Goal: Transaction & Acquisition: Purchase product/service

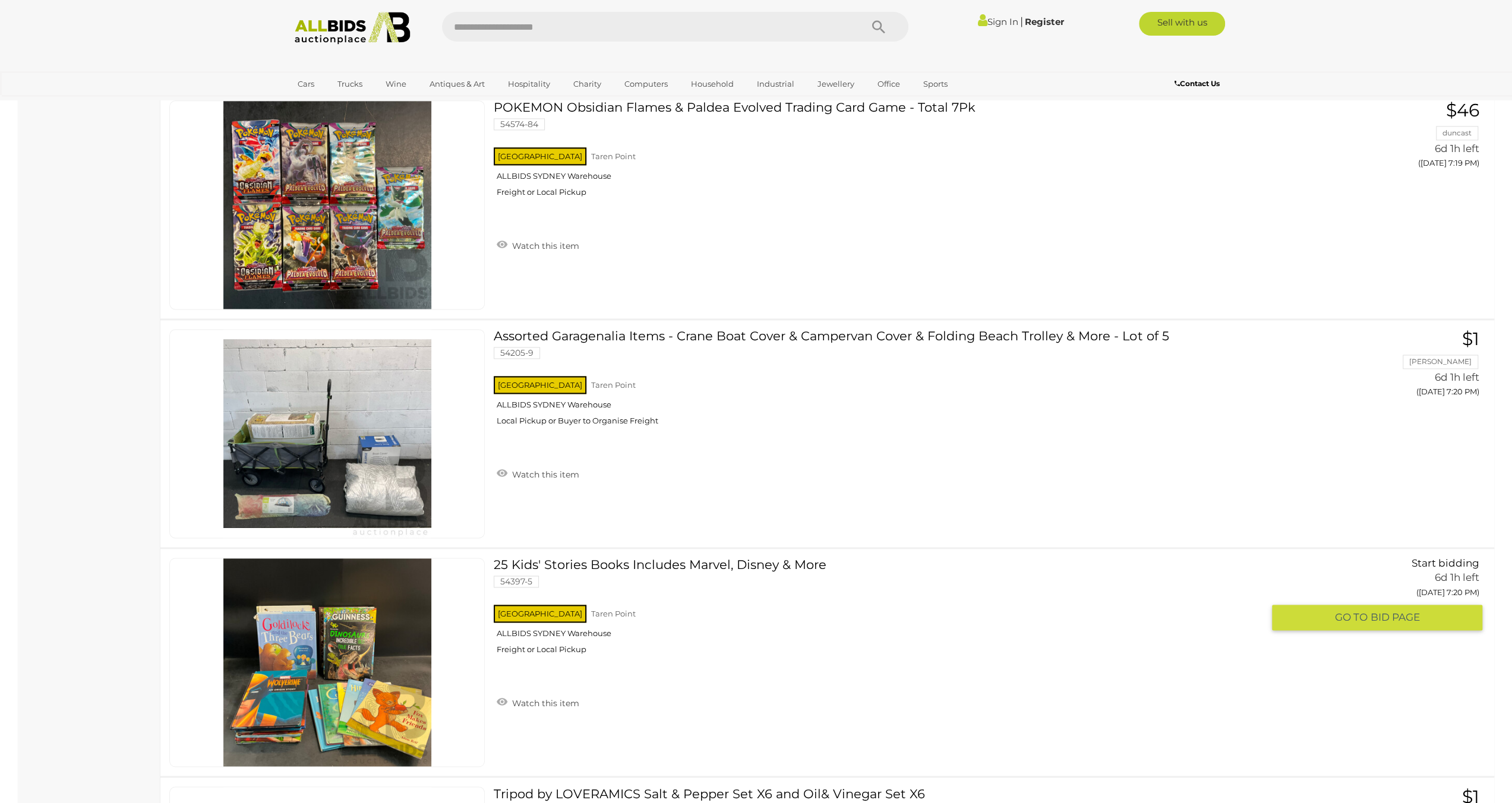
scroll to position [6014, 0]
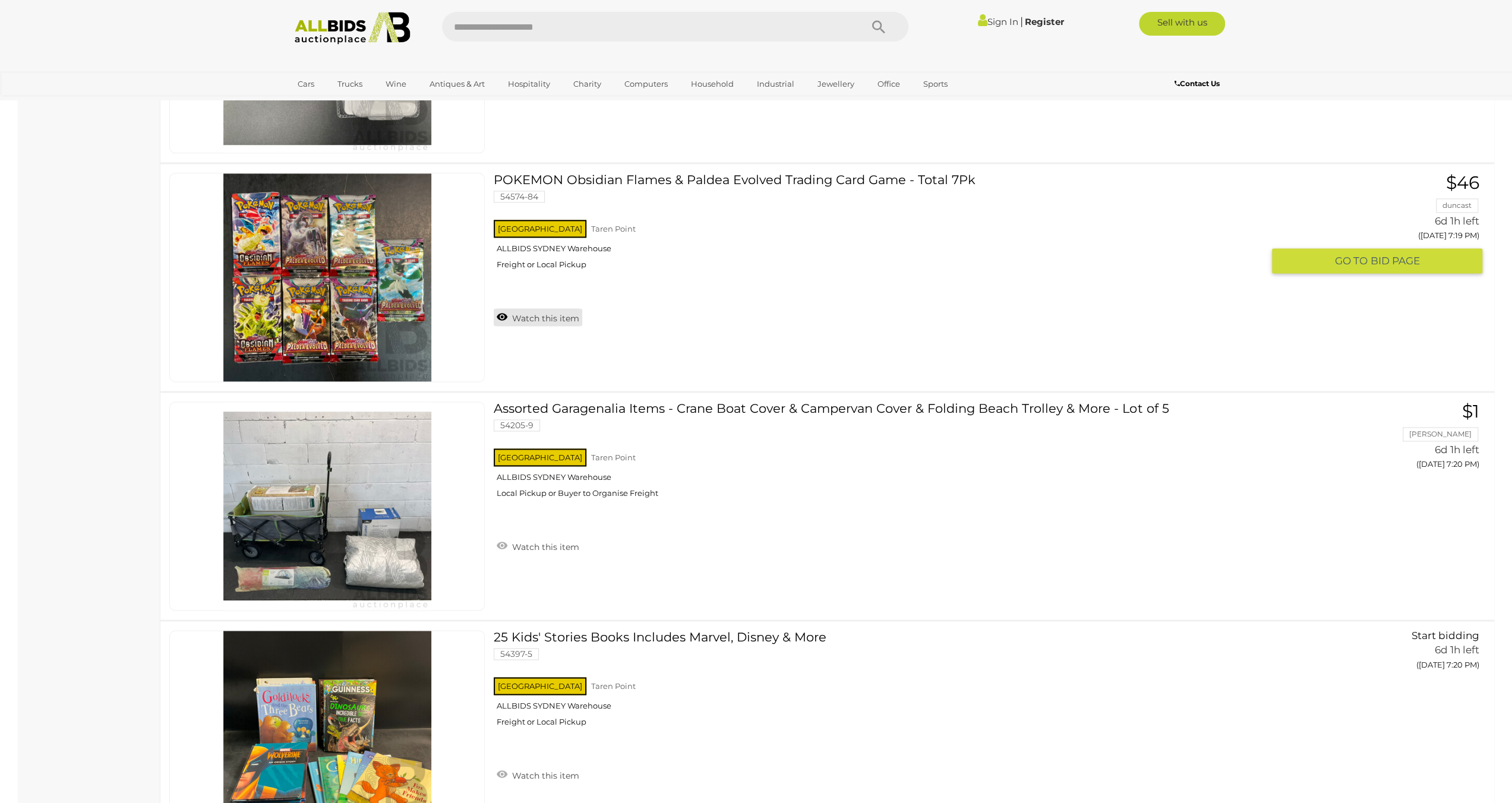
click at [497, 309] on link "Watch this item" at bounding box center [538, 317] width 88 height 18
click at [997, 23] on link "Sign In" at bounding box center [998, 21] width 41 height 11
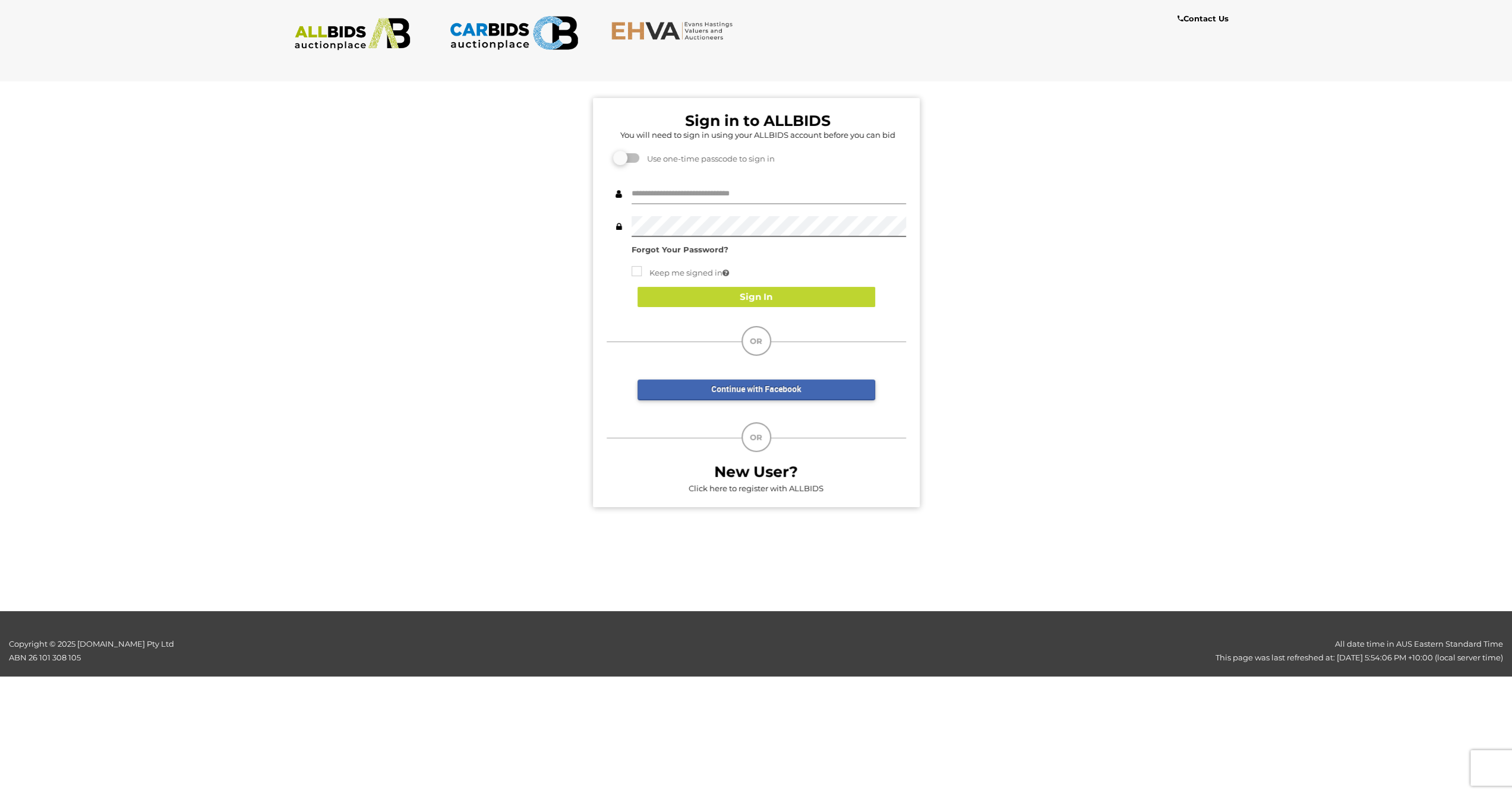
click at [717, 198] on input "text" at bounding box center [769, 193] width 275 height 21
type input "**********"
click at [750, 315] on div "Sign In" at bounding box center [756, 297] width 299 height 45
click at [750, 296] on button "Sign In" at bounding box center [756, 297] width 237 height 21
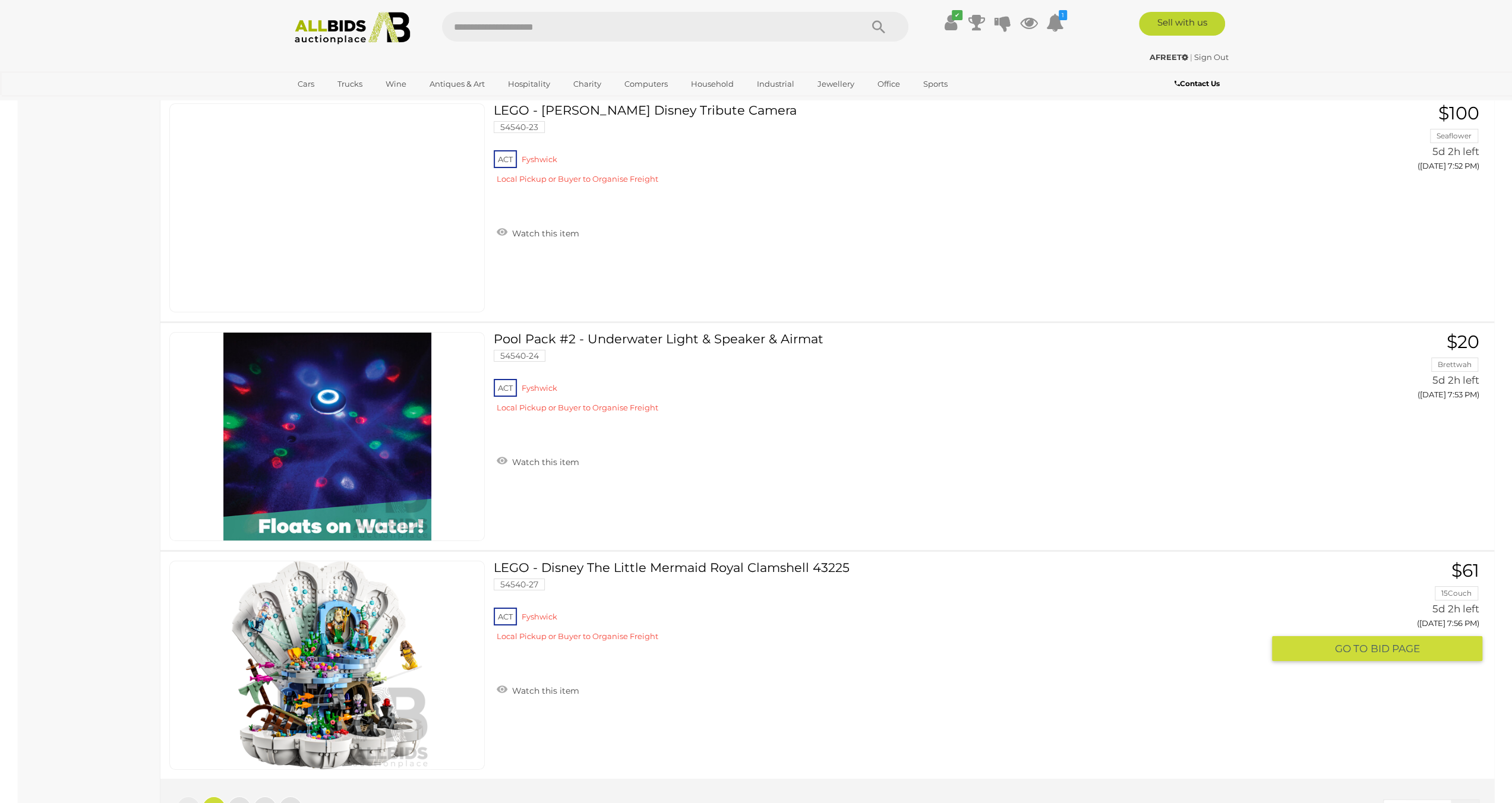
scroll to position [22081, 0]
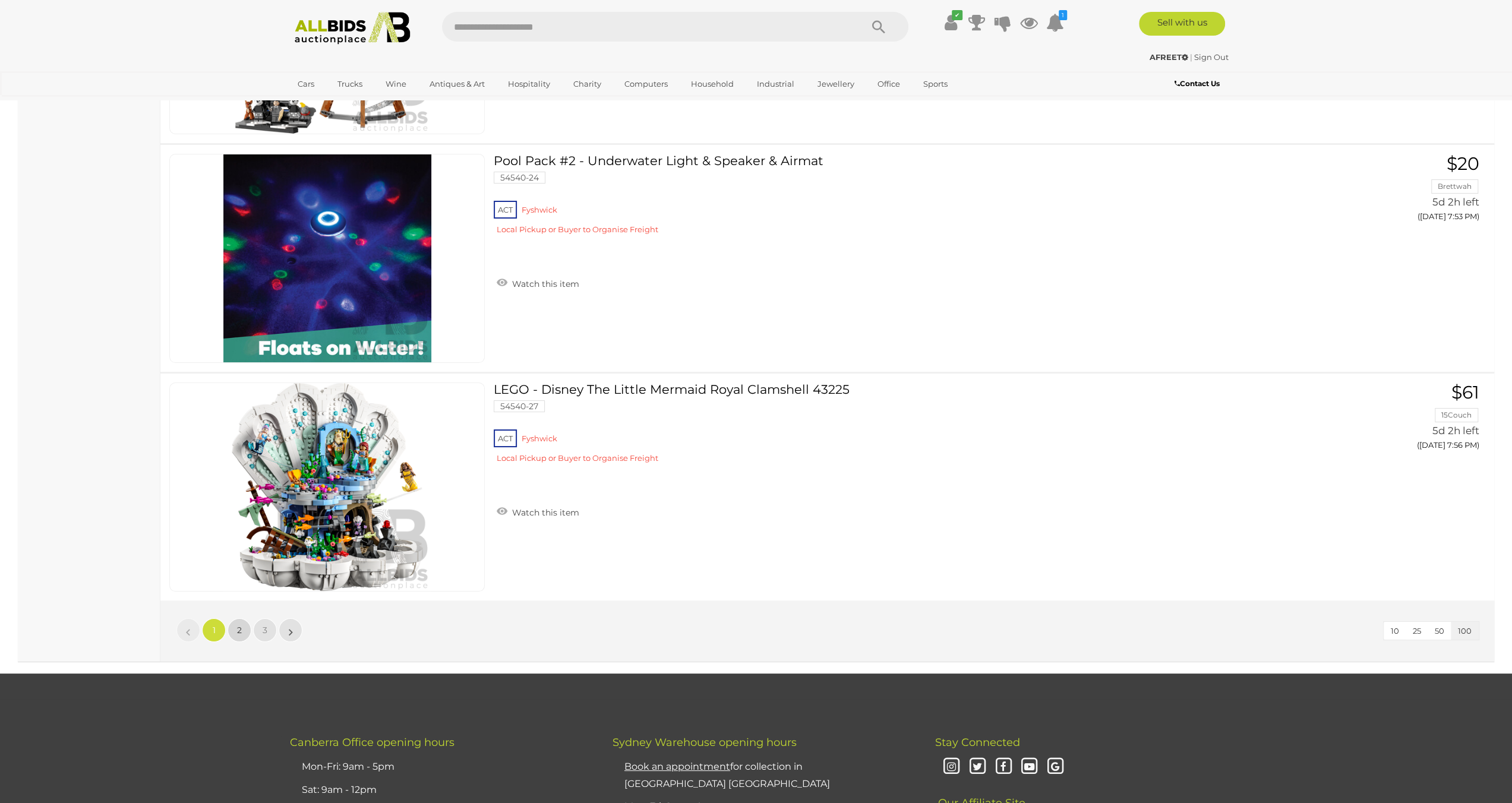
click at [242, 618] on link "2" at bounding box center [239, 630] width 24 height 24
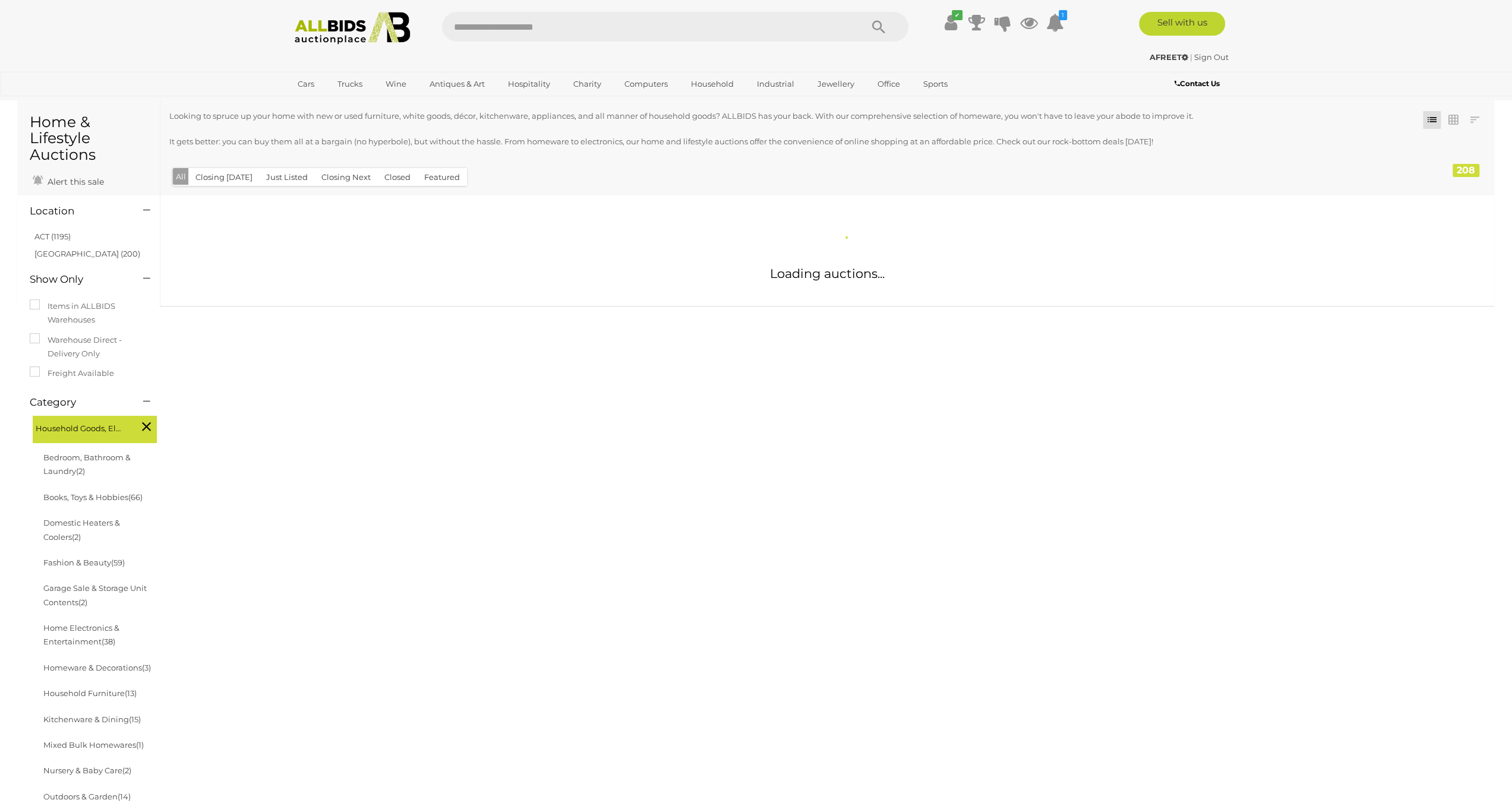
scroll to position [0, 0]
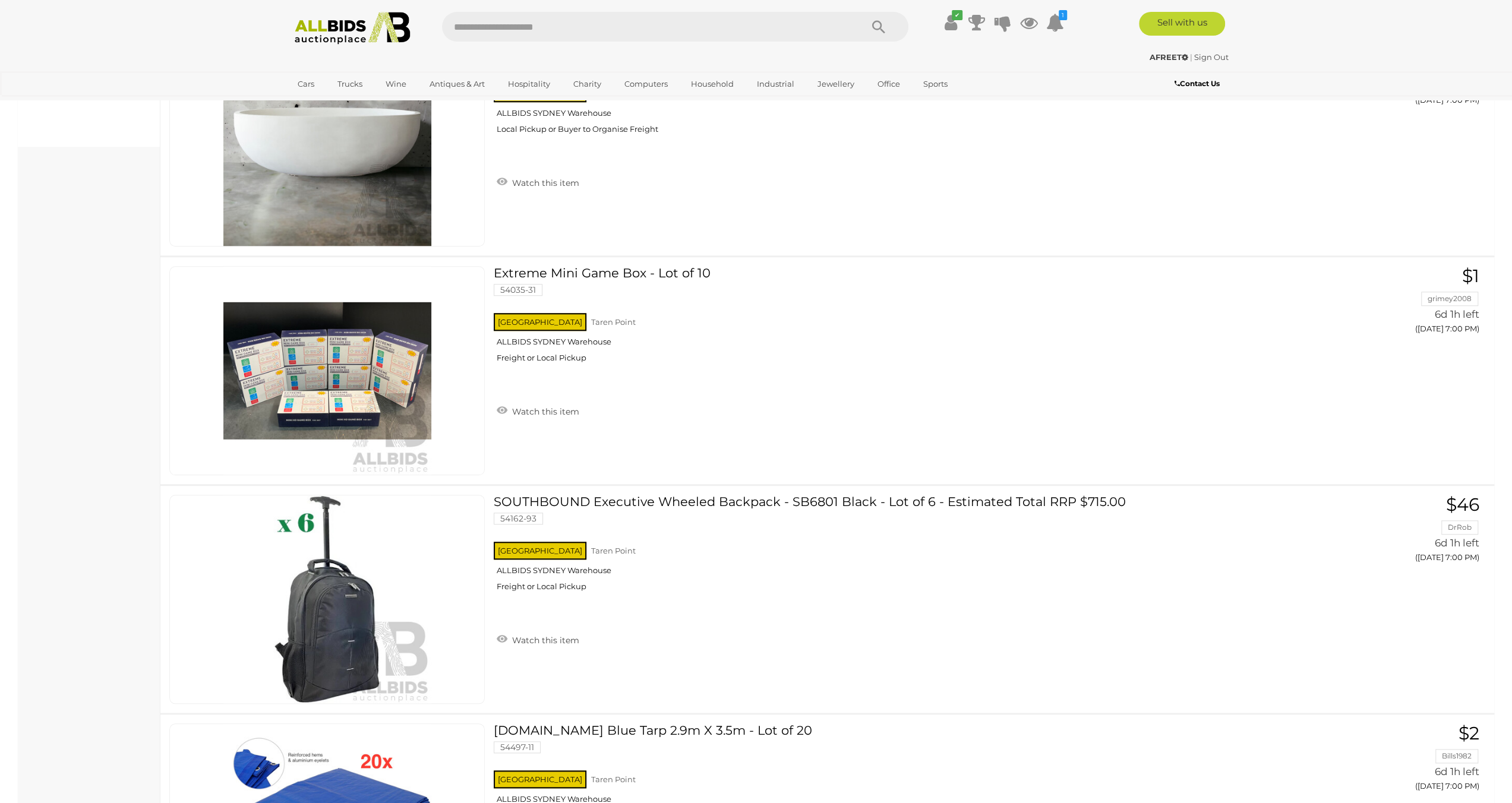
drag, startPoint x: 76, startPoint y: 539, endPoint x: 84, endPoint y: 539, distance: 8.0
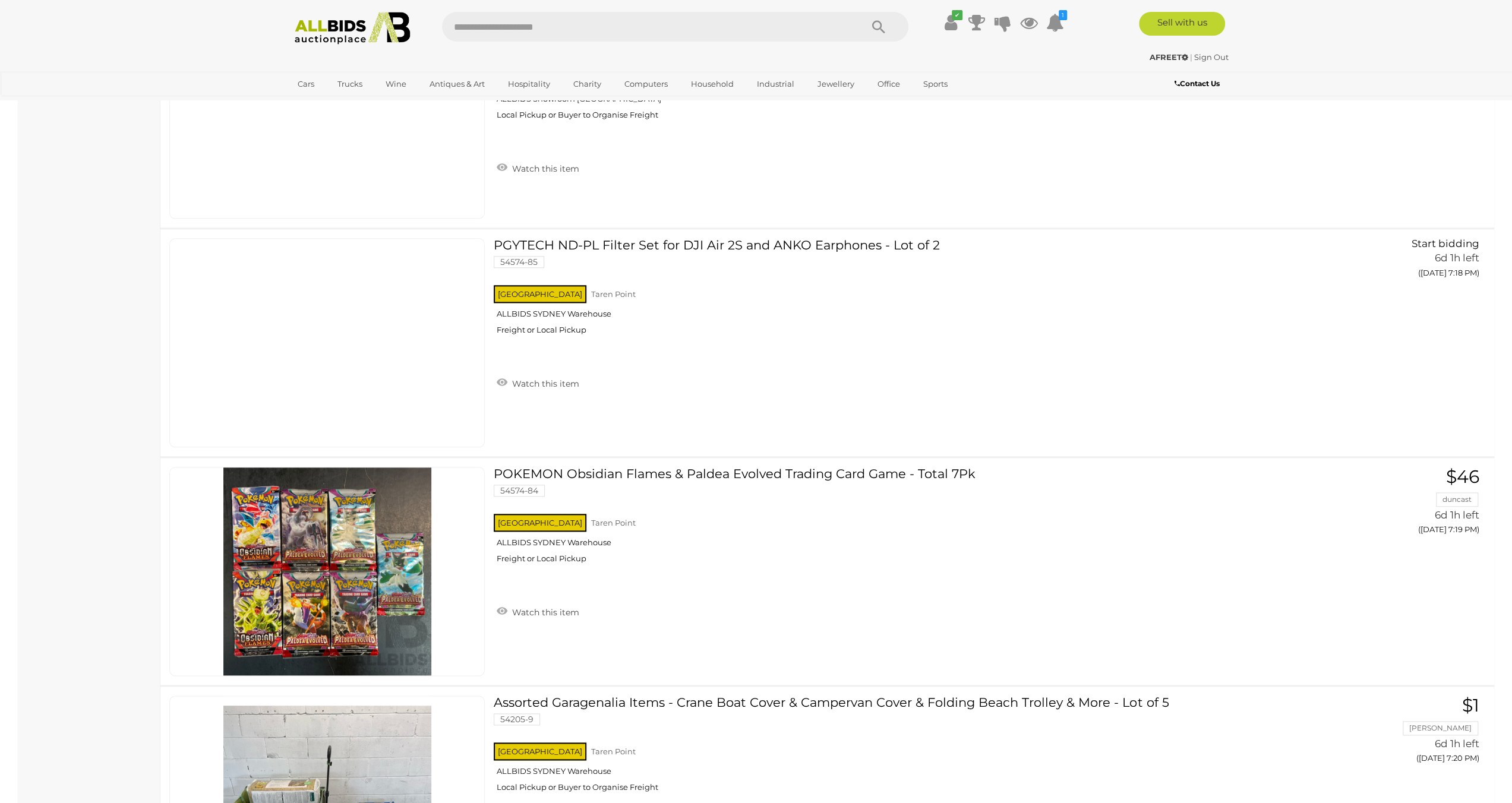
scroll to position [5657, 0]
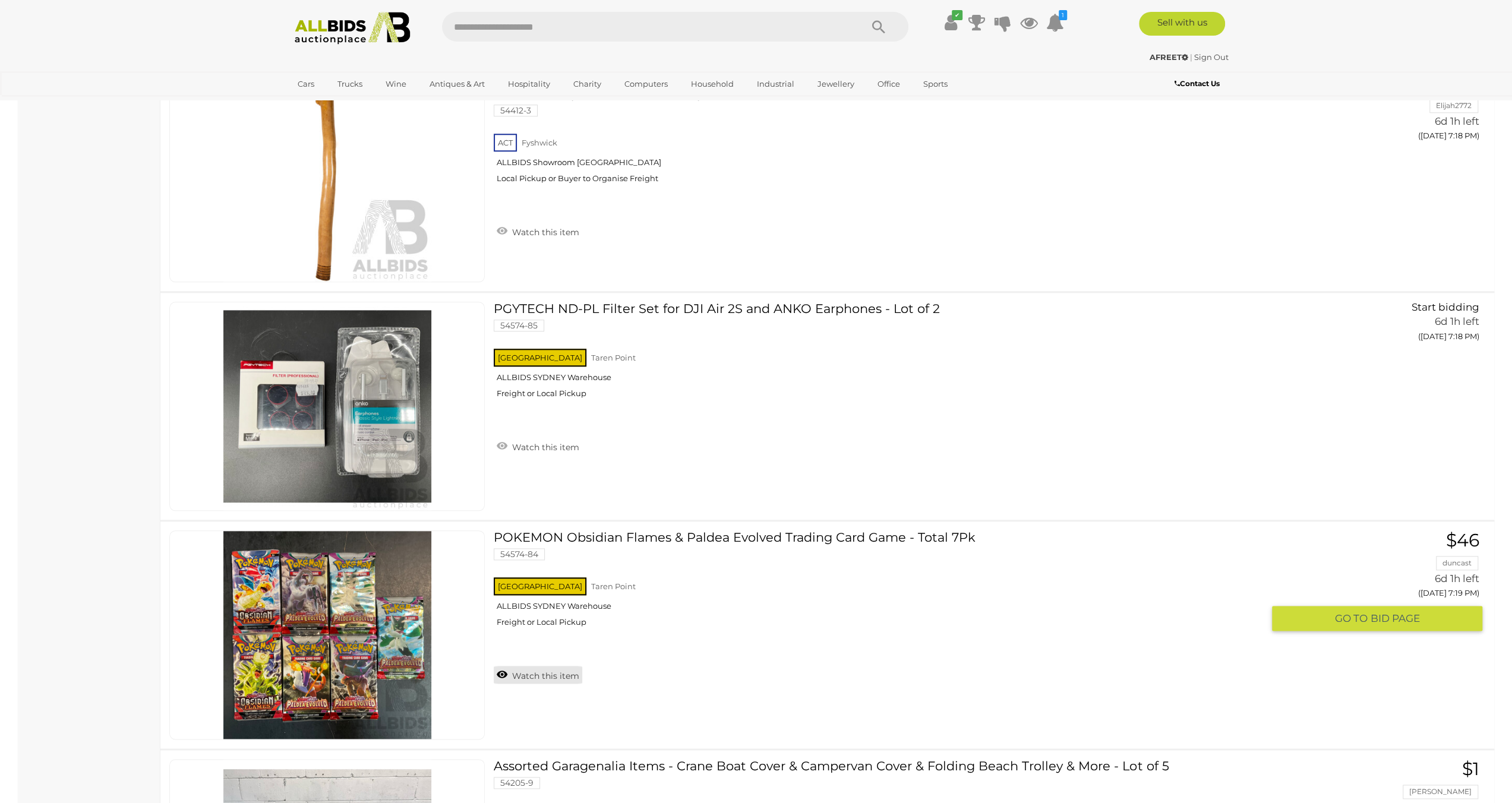
click at [517, 666] on link "Watch this item" at bounding box center [538, 674] width 88 height 18
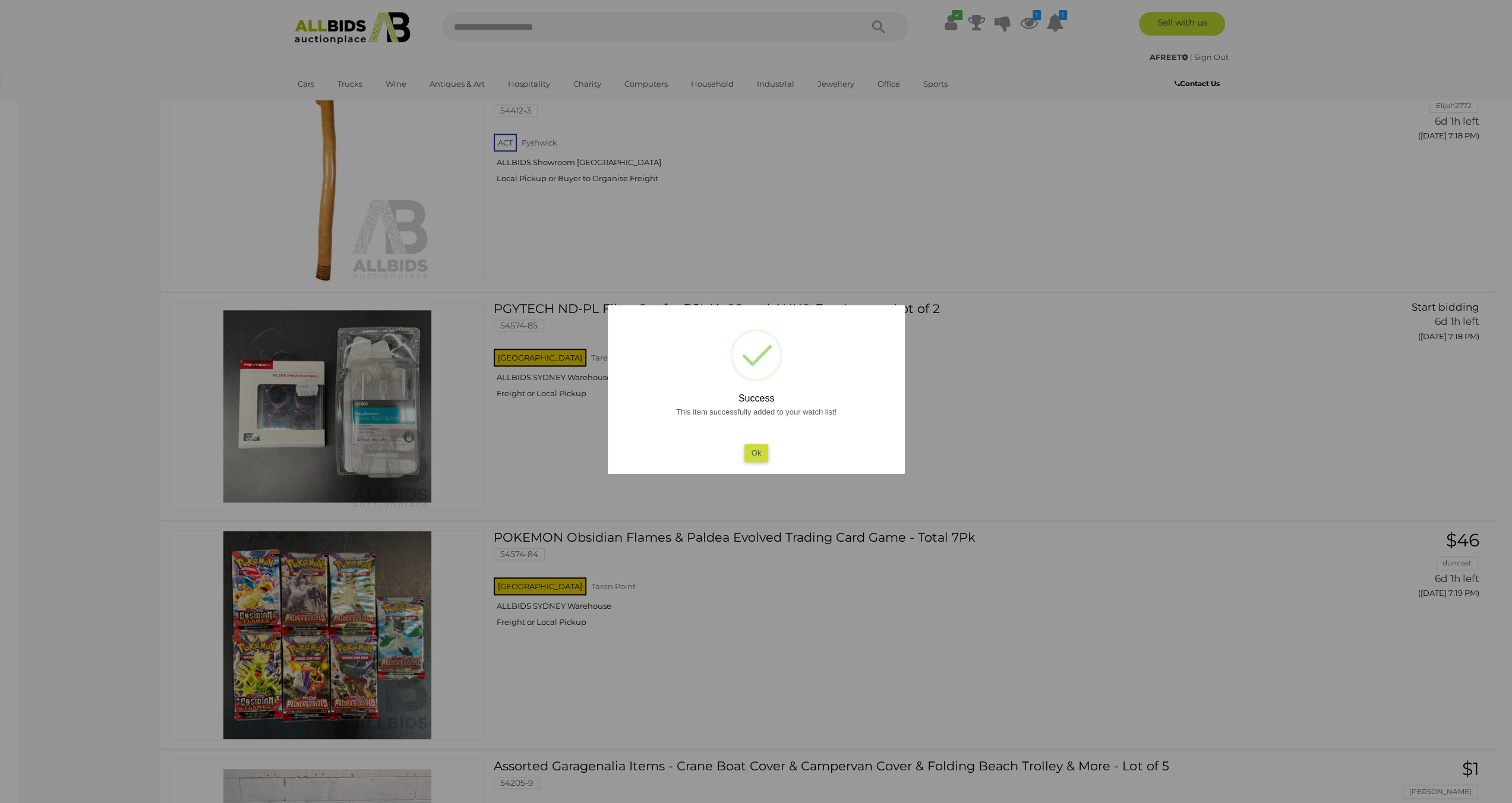
click at [764, 454] on button "Ok" at bounding box center [756, 453] width 25 height 17
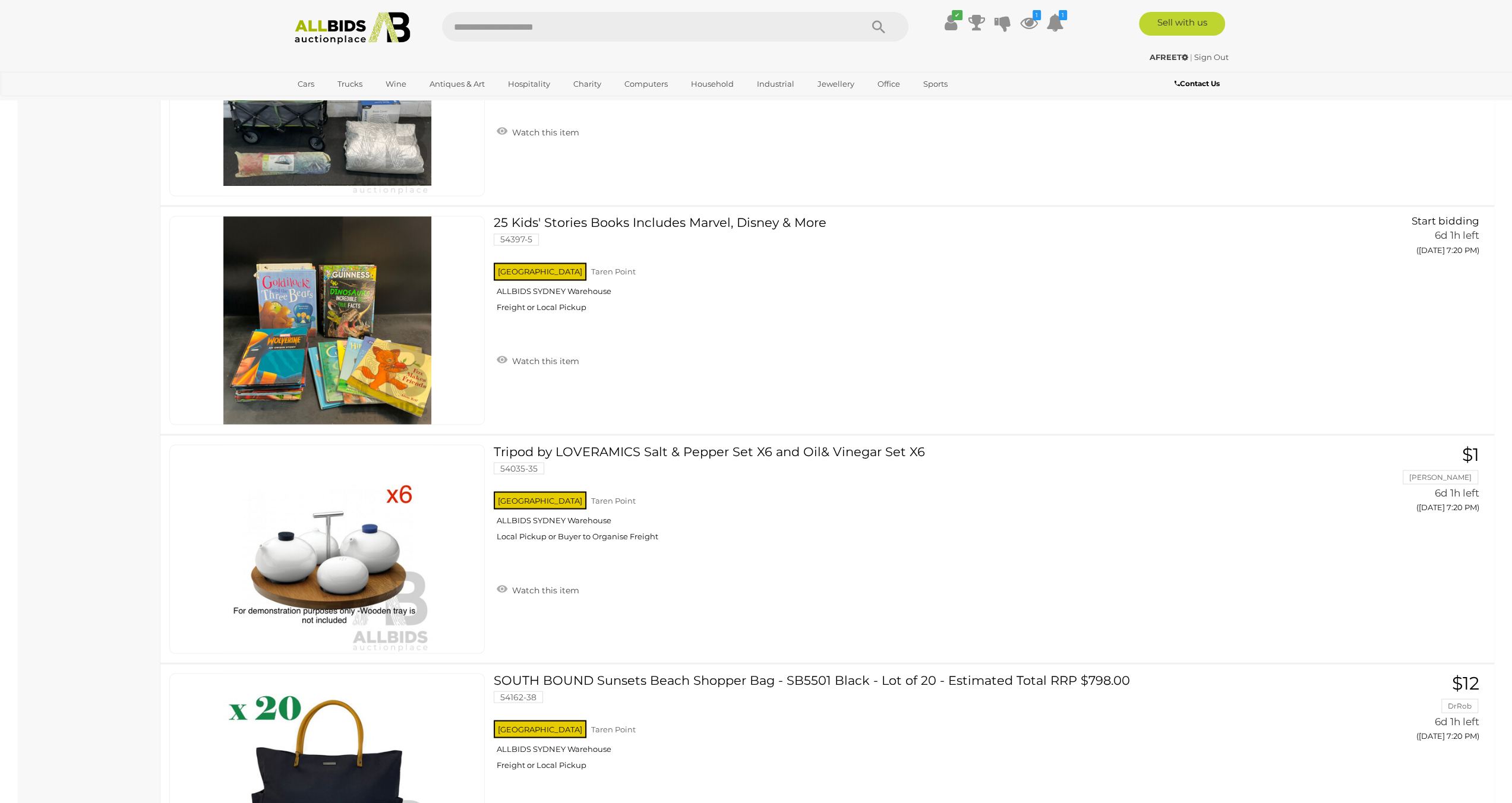
scroll to position [6014, 0]
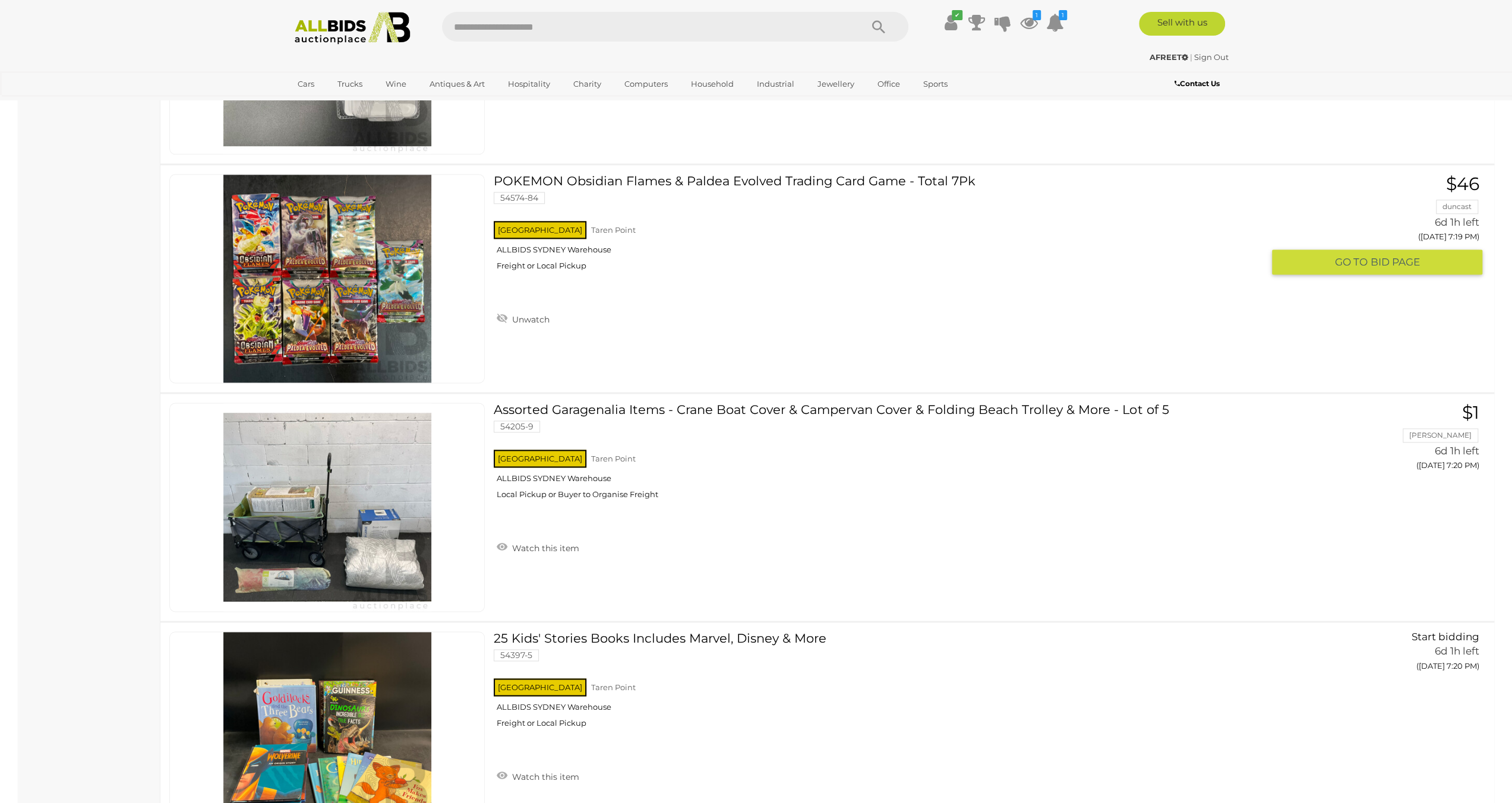
click at [358, 234] on link at bounding box center [327, 278] width 315 height 209
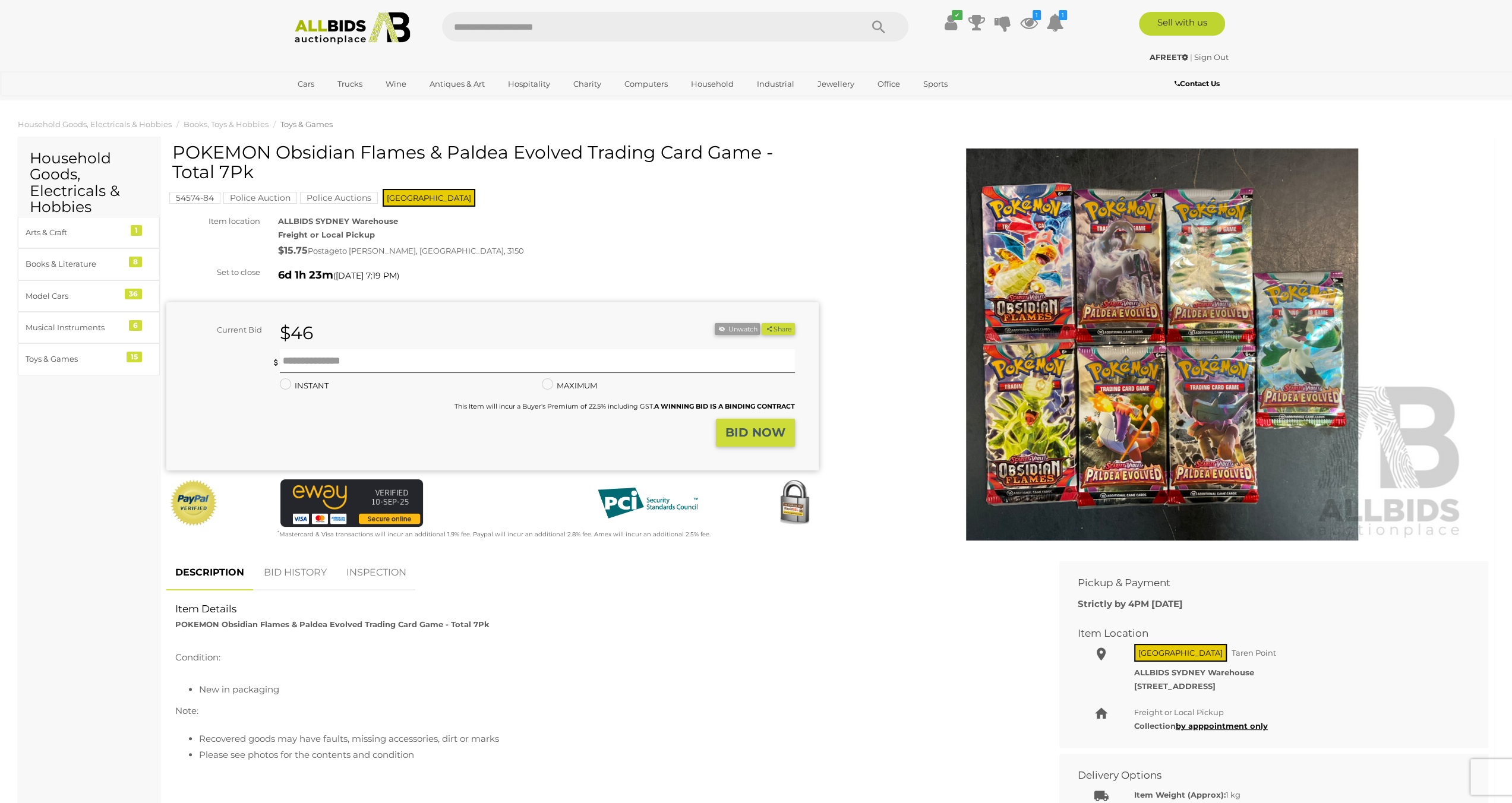
drag, startPoint x: 639, startPoint y: 263, endPoint x: 633, endPoint y: 256, distance: 9.2
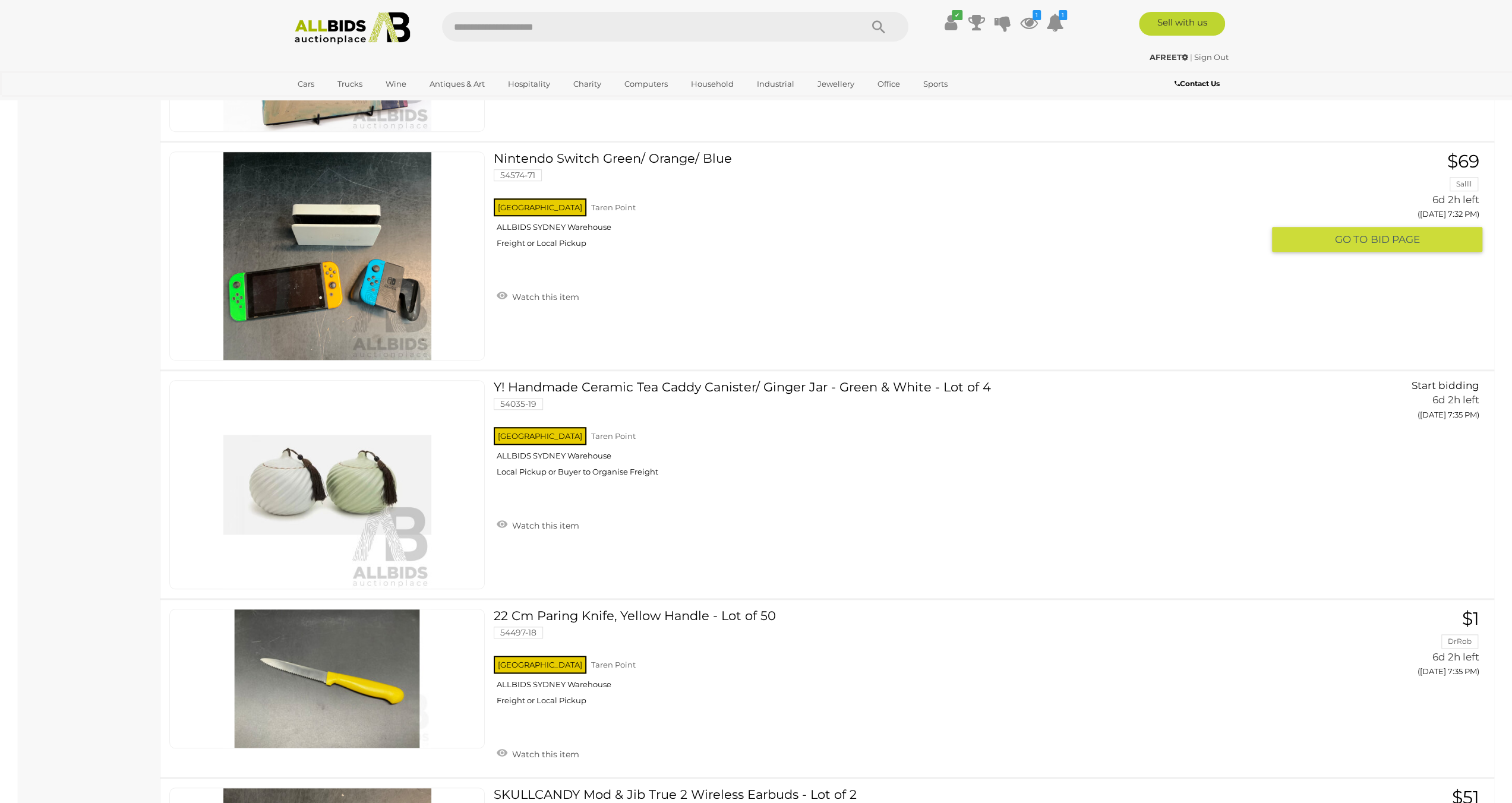
scroll to position [9788, 0]
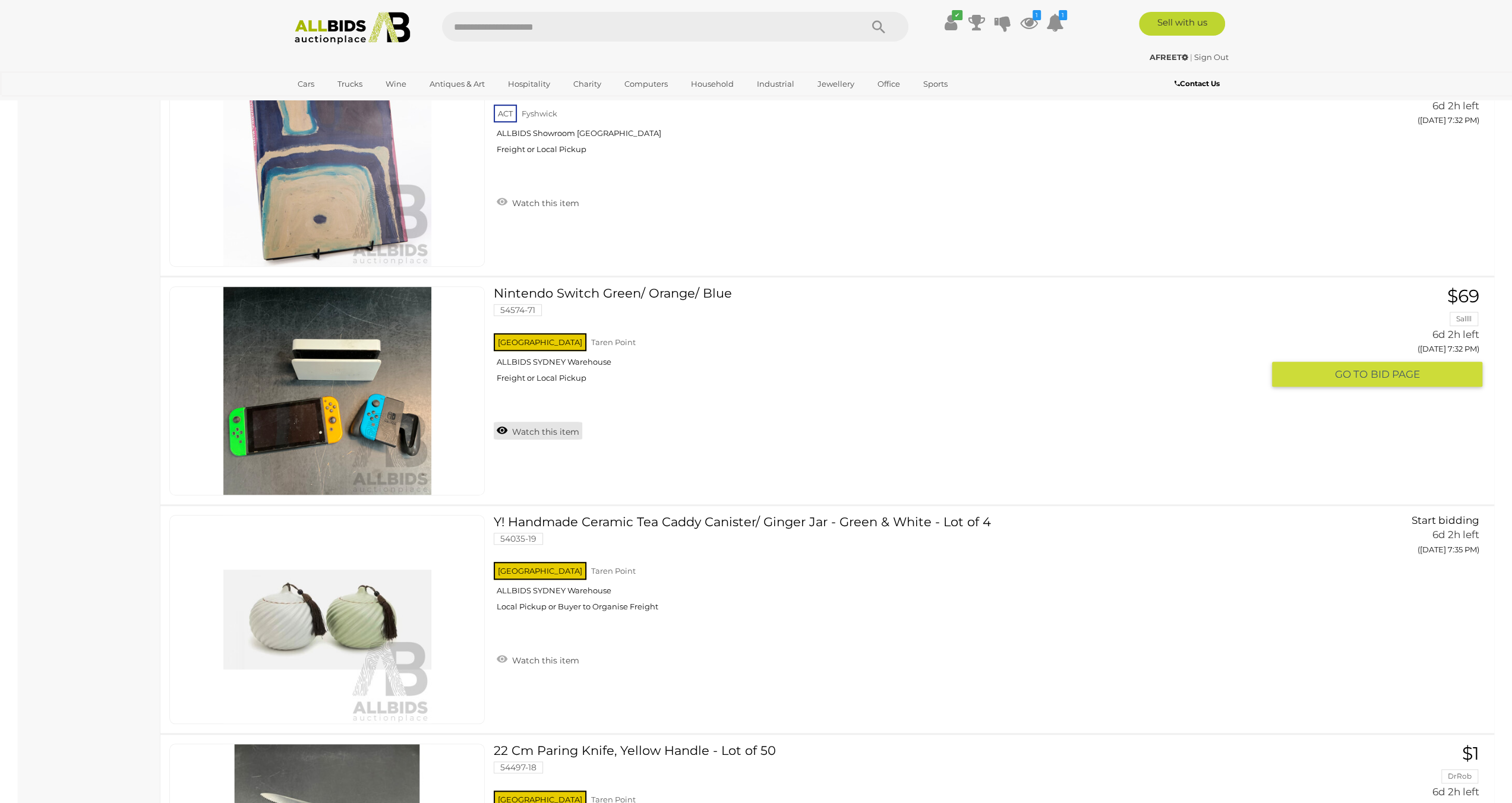
click at [512, 421] on link "Watch this item" at bounding box center [538, 430] width 88 height 18
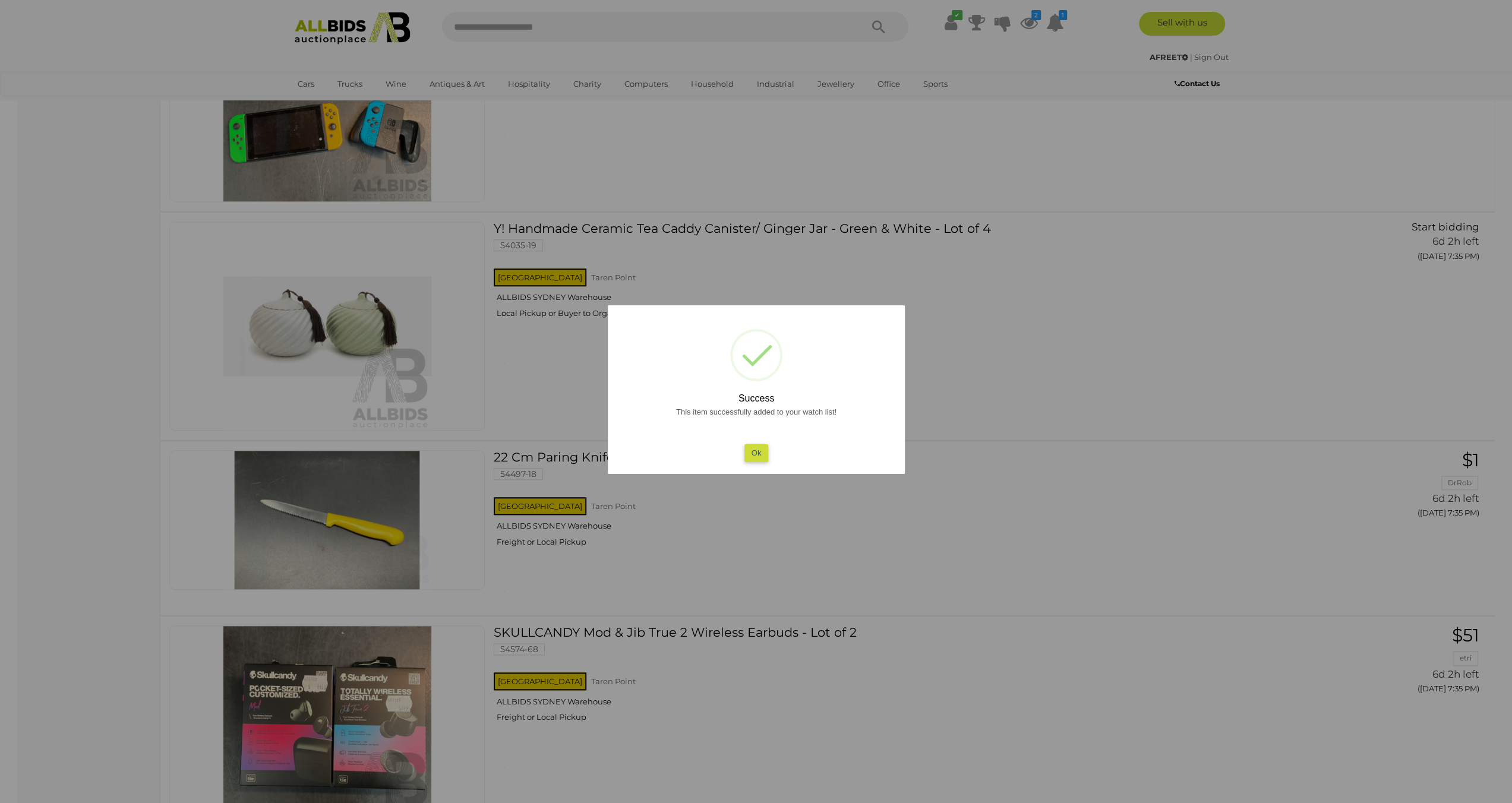
scroll to position [10085, 0]
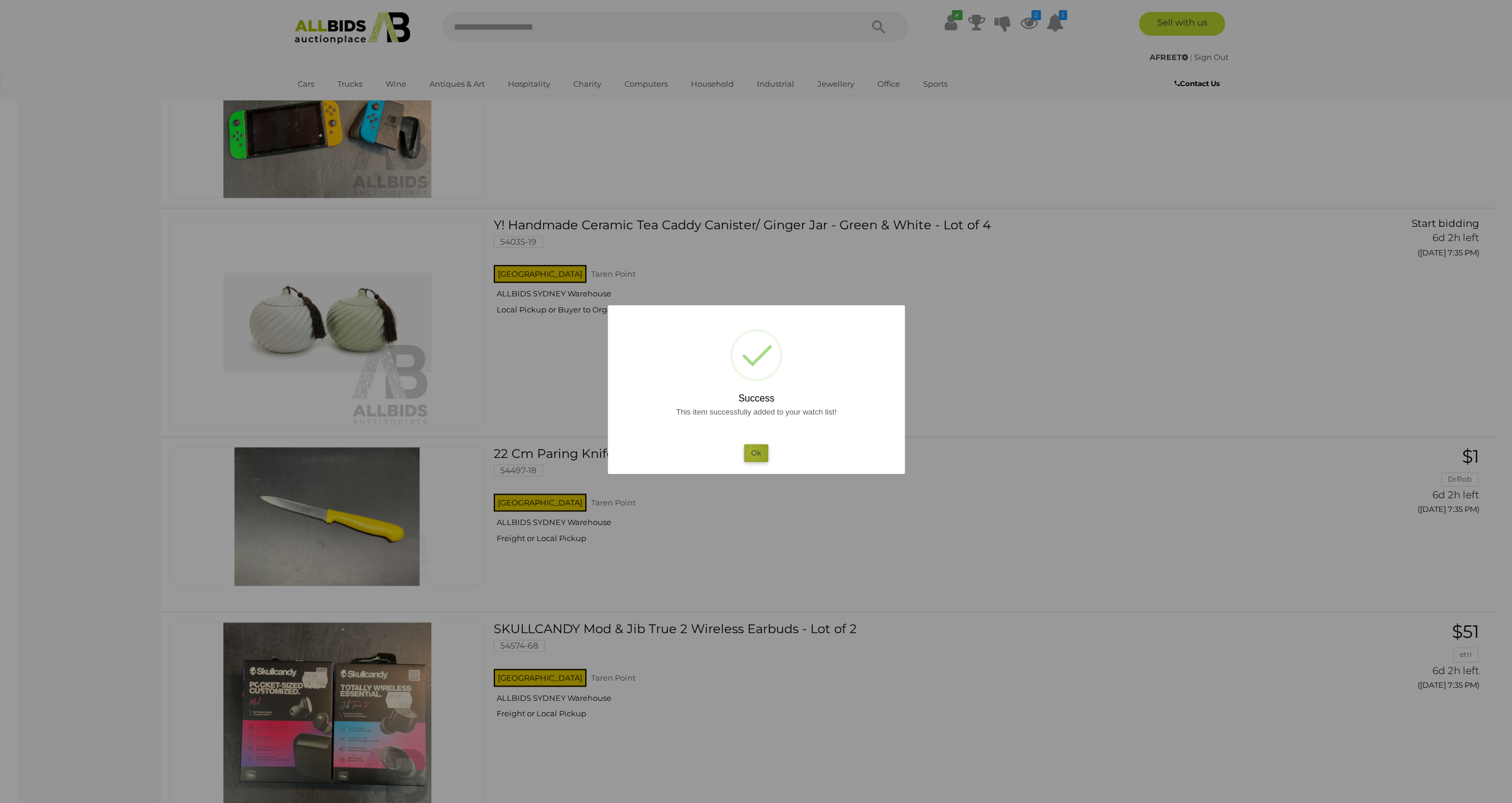
click at [750, 452] on button "Ok" at bounding box center [756, 453] width 25 height 17
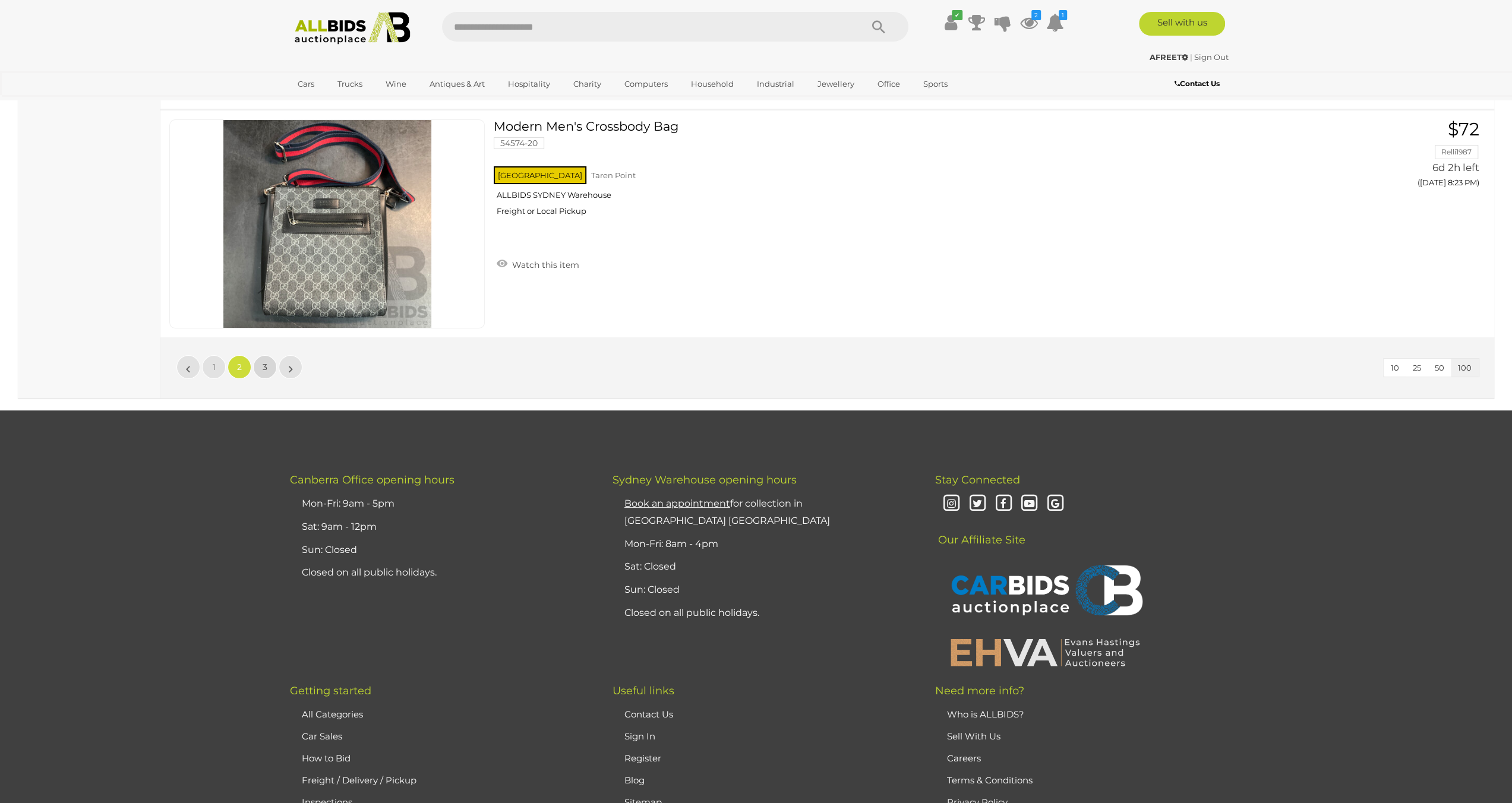
click at [271, 355] on link "3" at bounding box center [265, 367] width 24 height 24
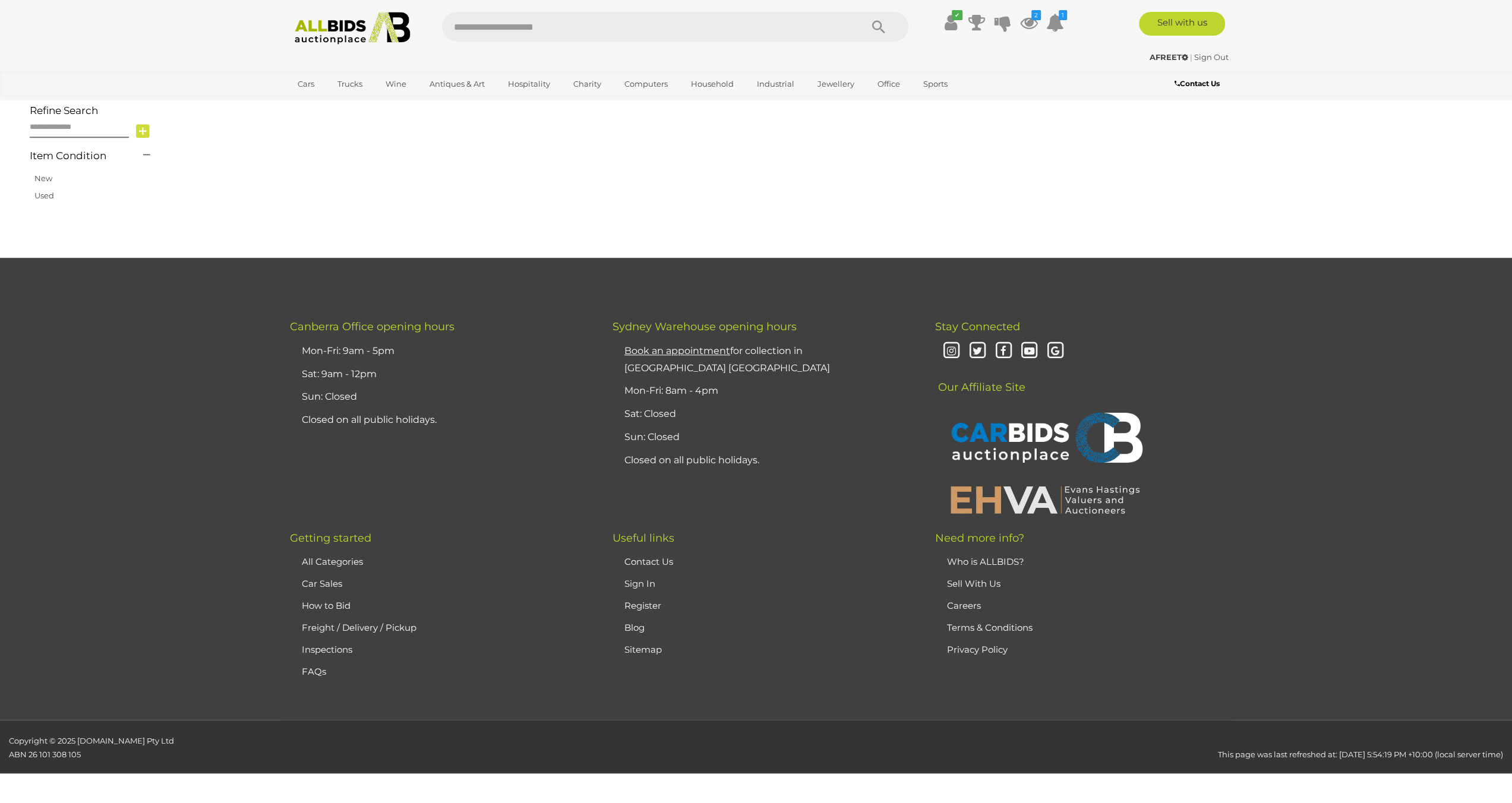
scroll to position [112, 0]
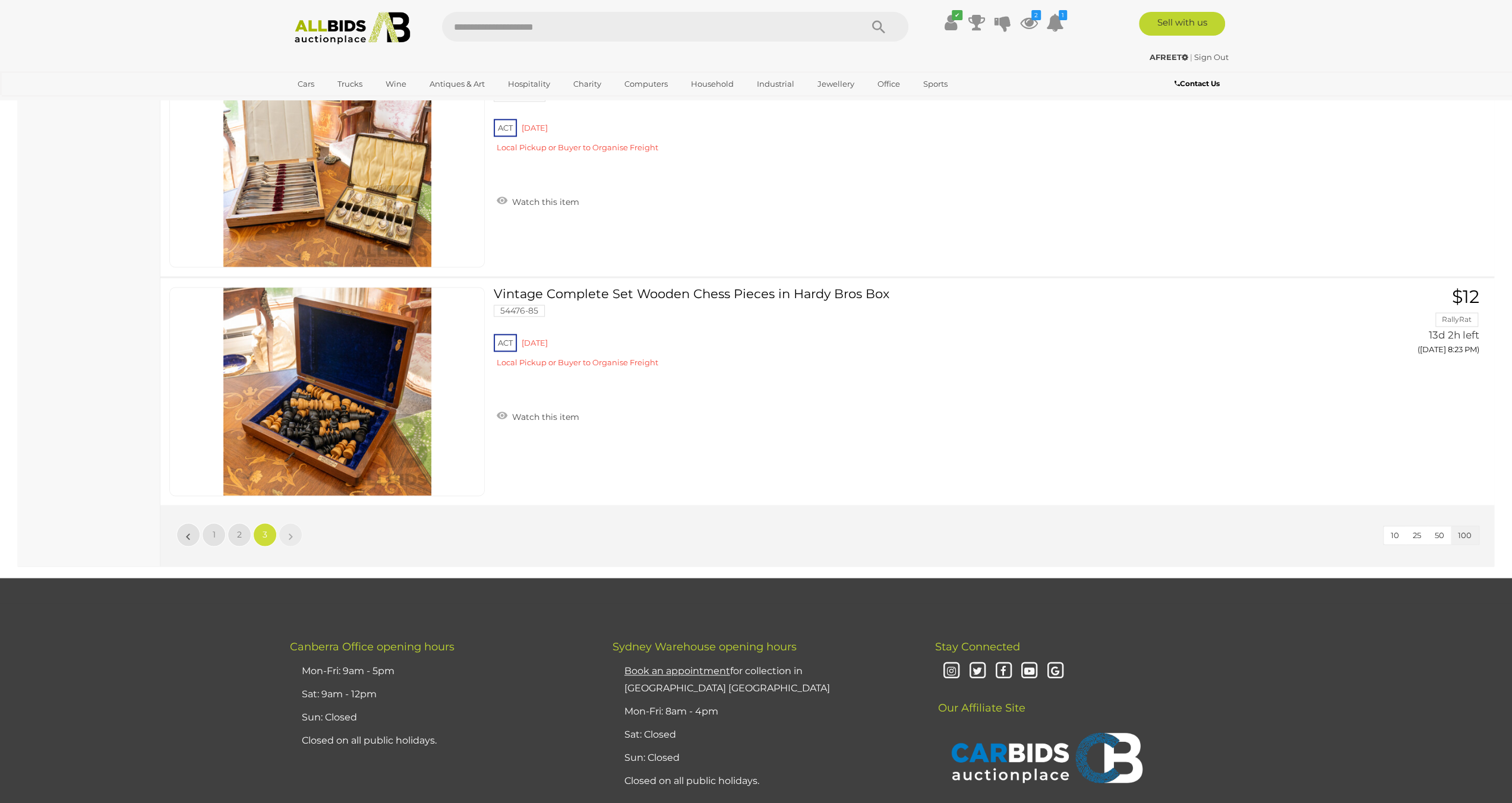
scroll to position [1569, 0]
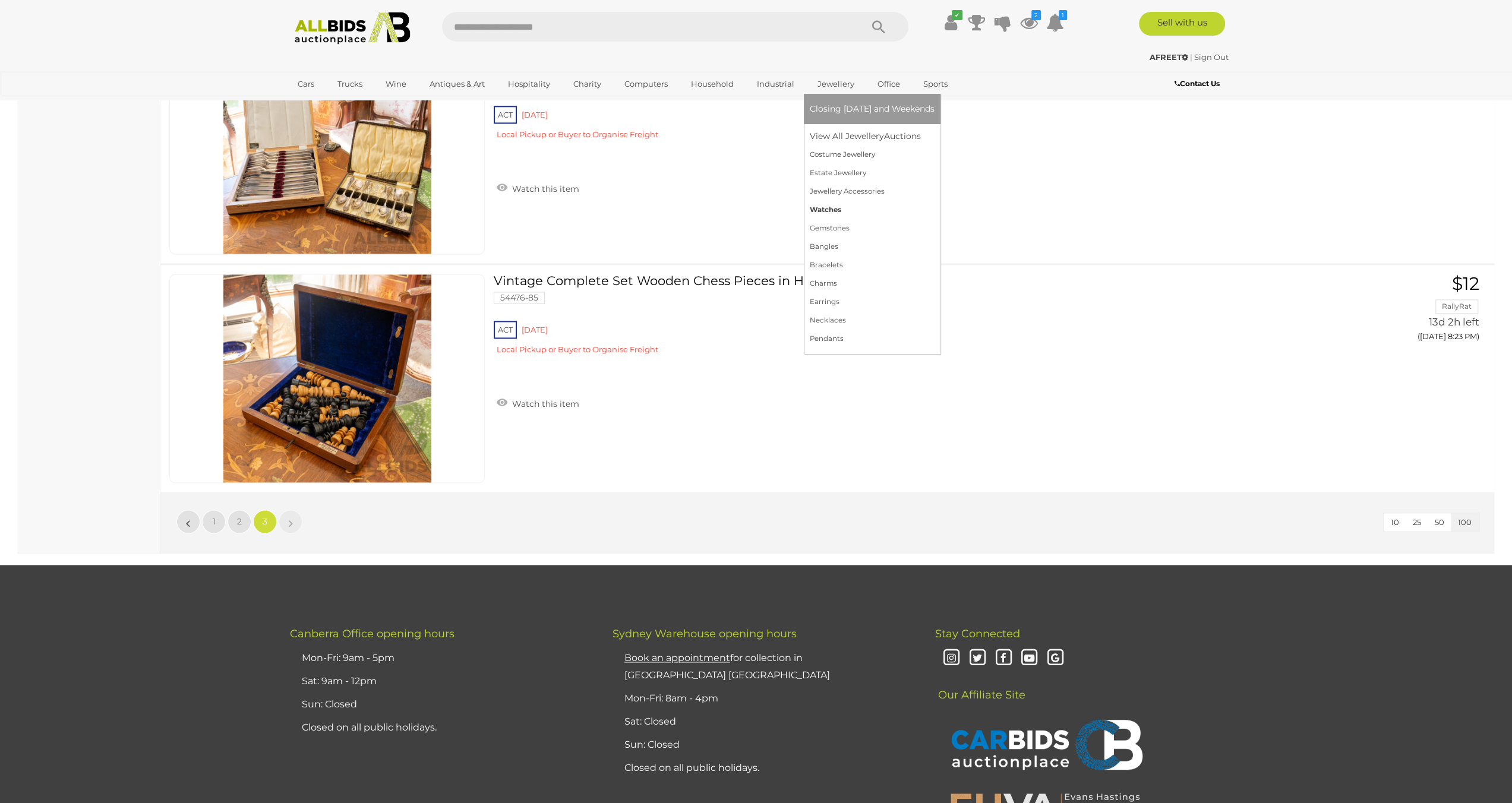
click at [830, 215] on link "Watches" at bounding box center [872, 210] width 125 height 19
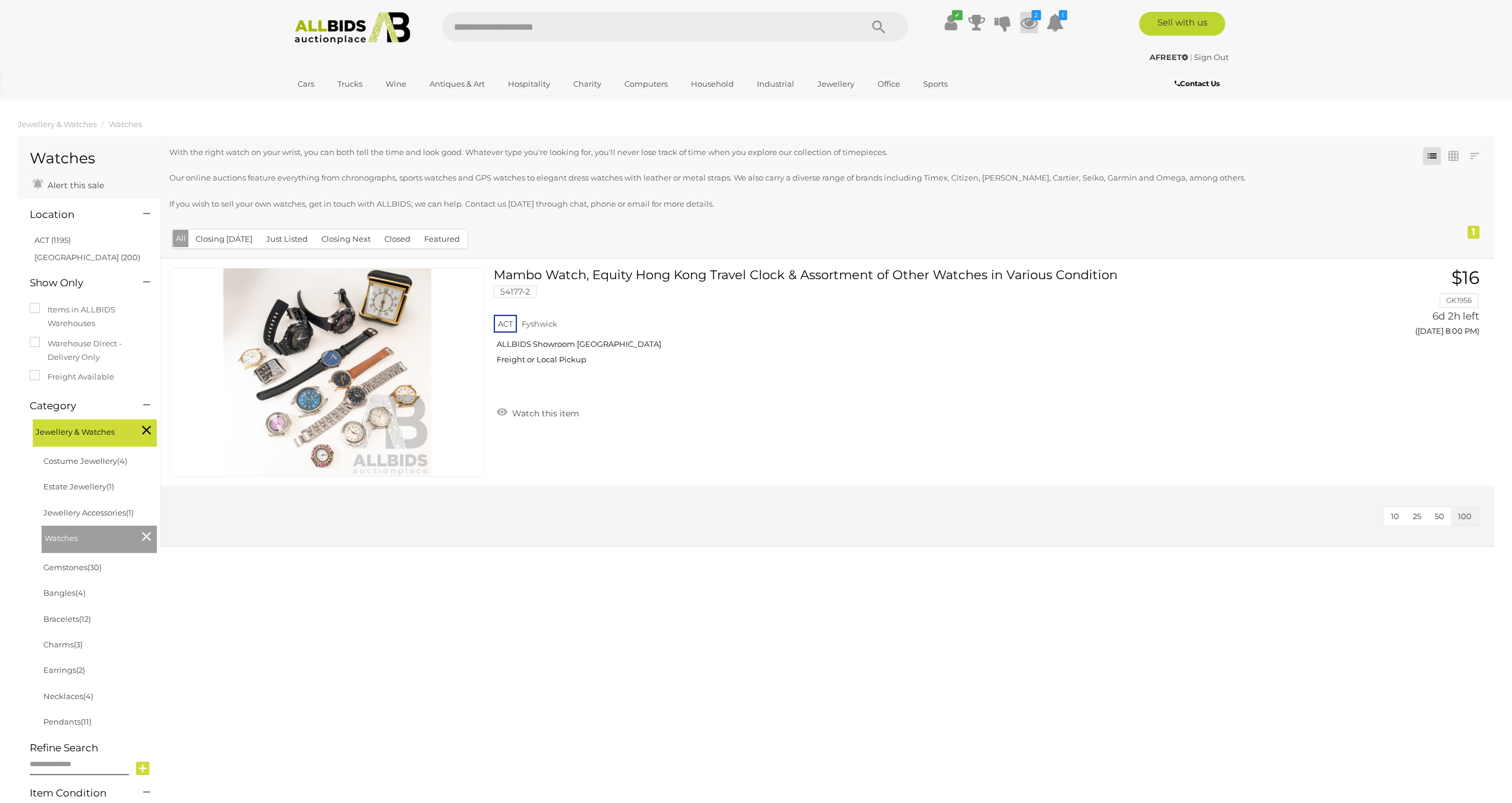
click at [1020, 22] on icon at bounding box center [1029, 22] width 18 height 21
click at [999, 25] on icon at bounding box center [1002, 22] width 17 height 21
click at [978, 21] on icon at bounding box center [977, 22] width 17 height 21
click at [1005, 23] on icon at bounding box center [1002, 22] width 17 height 21
click at [907, 253] on link "View All" at bounding box center [922, 251] width 177 height 21
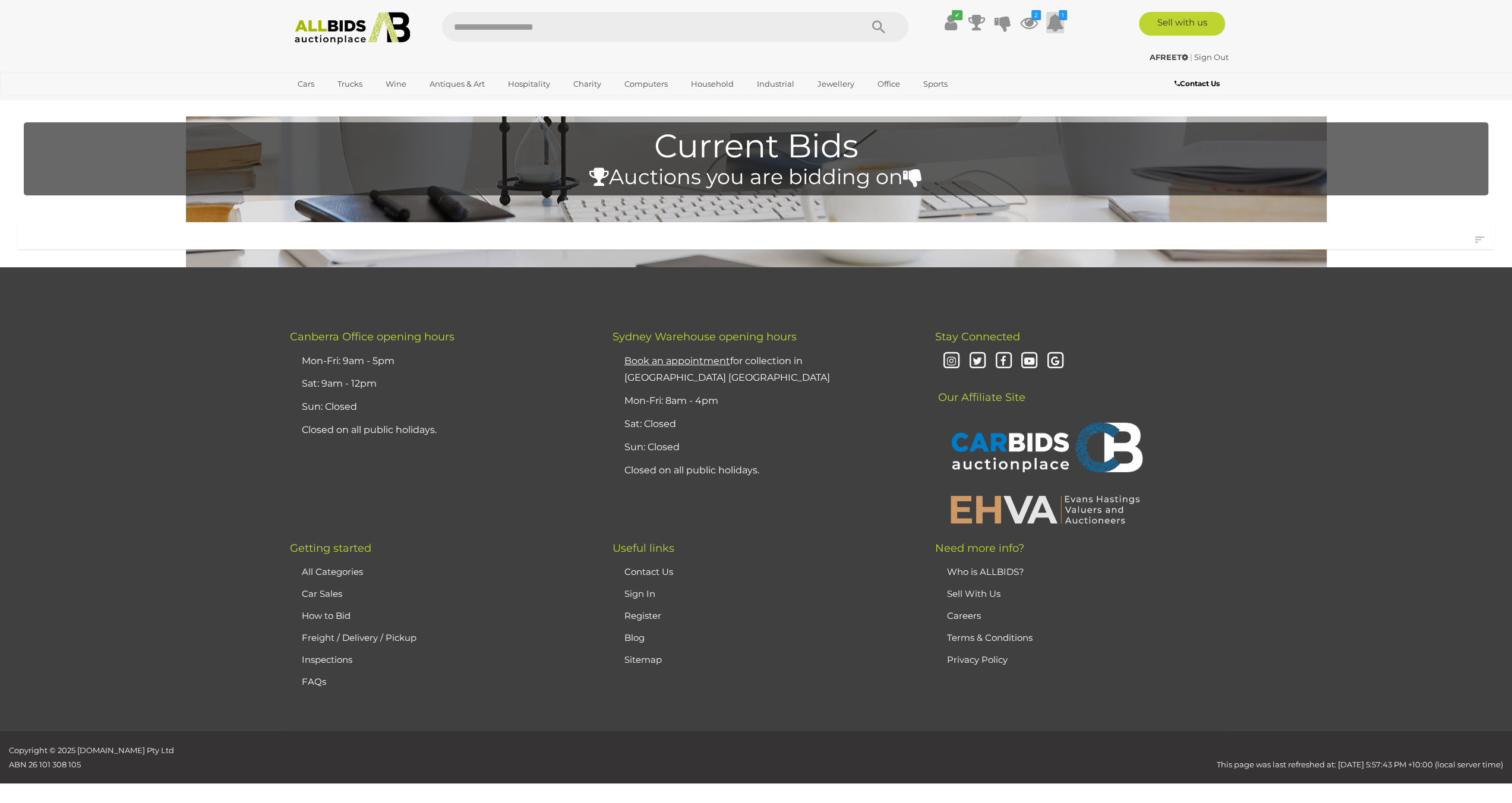
click at [1052, 17] on icon at bounding box center [1054, 22] width 18 height 21
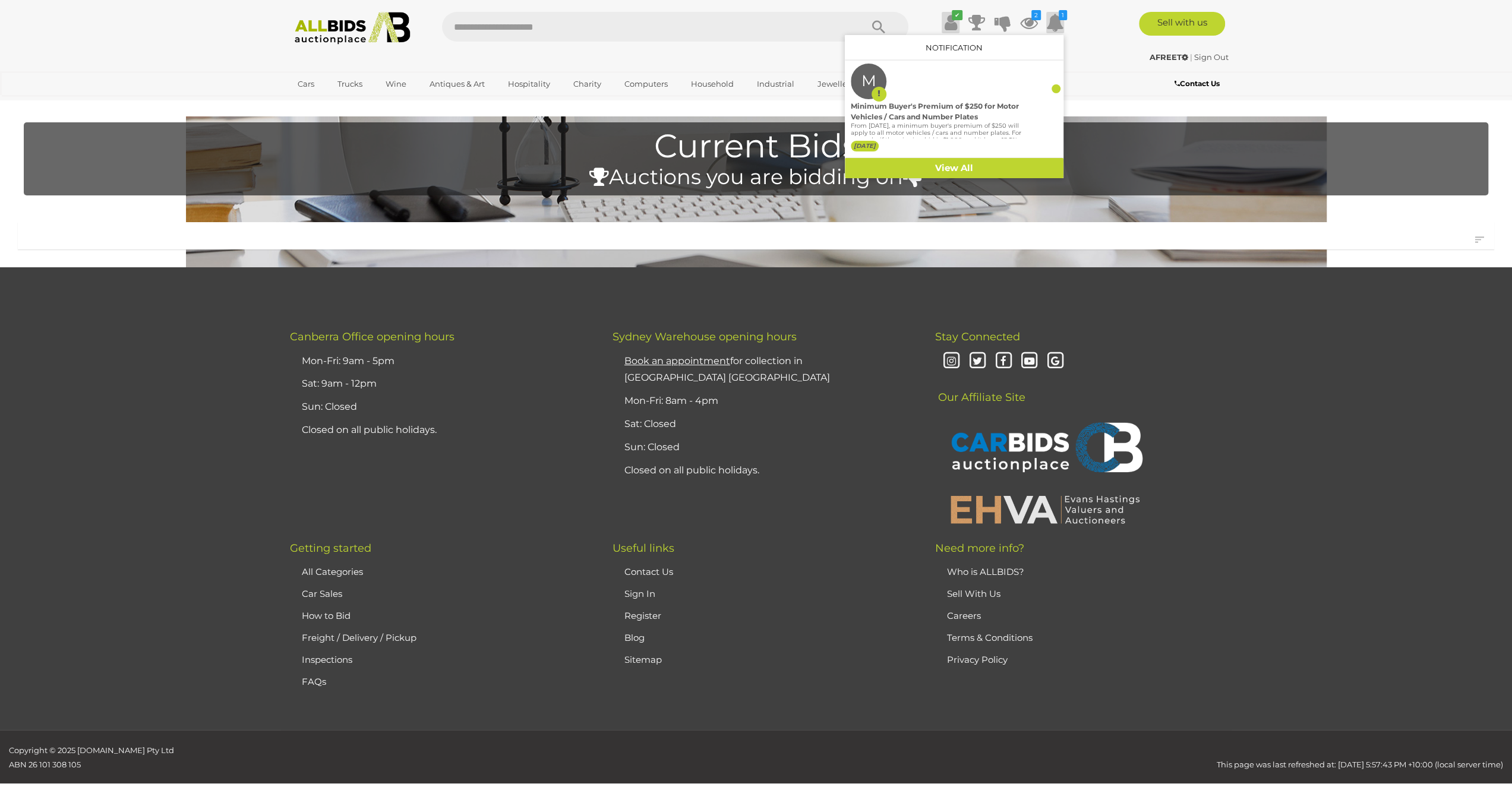
click at [957, 23] on link "✔" at bounding box center [950, 22] width 18 height 21
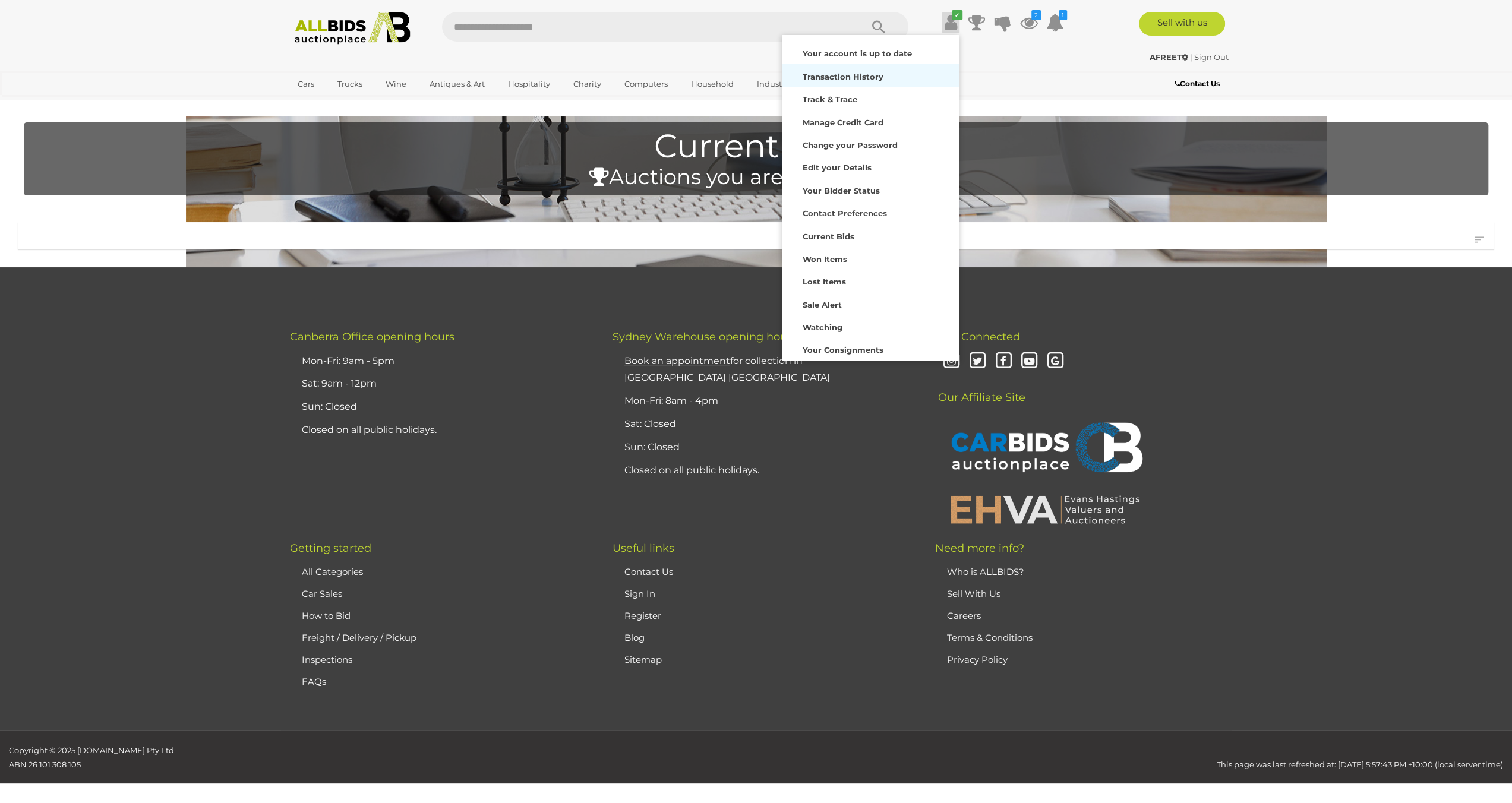
click at [873, 69] on div "Transaction History" at bounding box center [870, 75] width 171 height 17
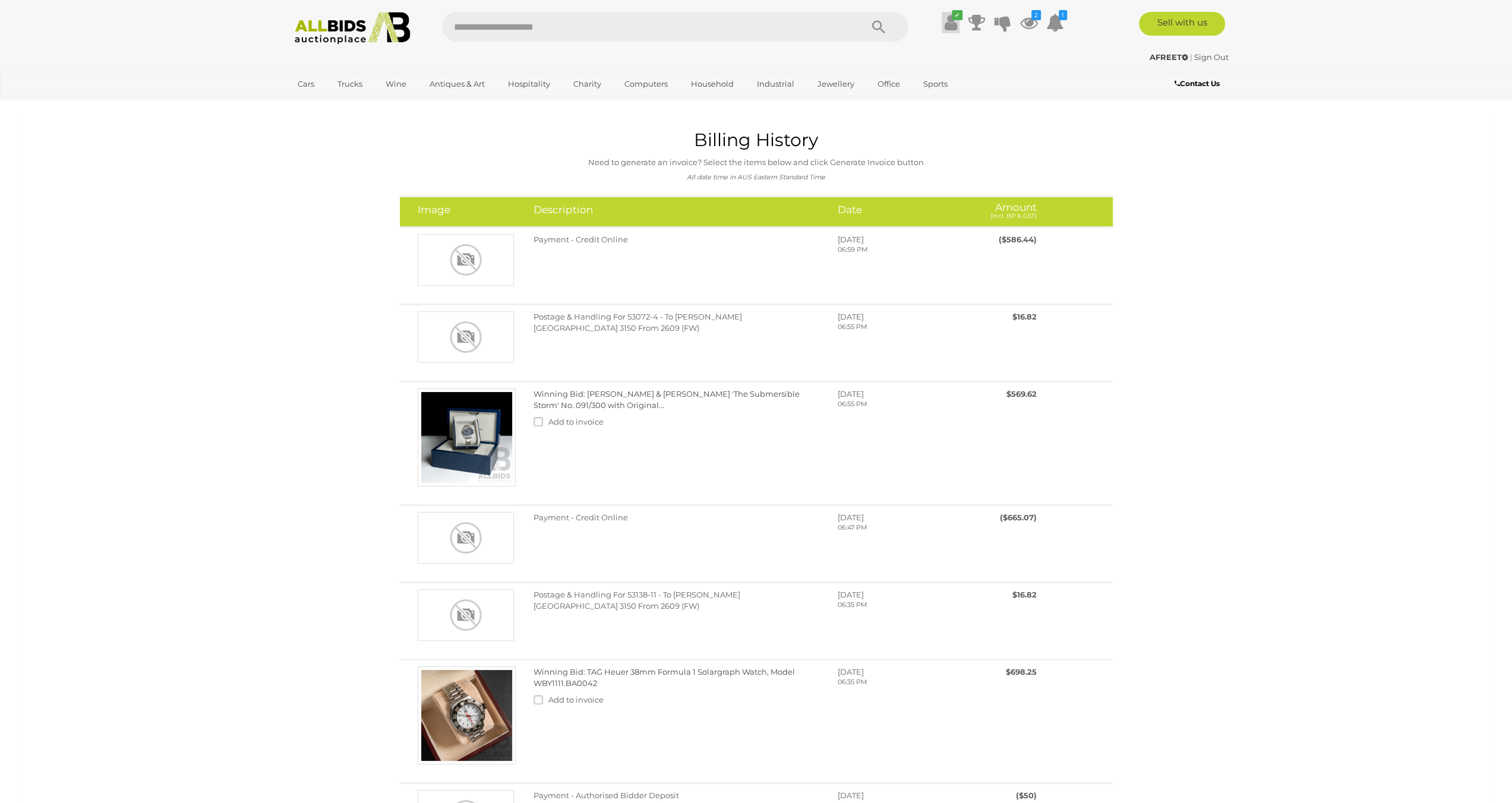
click at [946, 18] on icon at bounding box center [950, 22] width 13 height 21
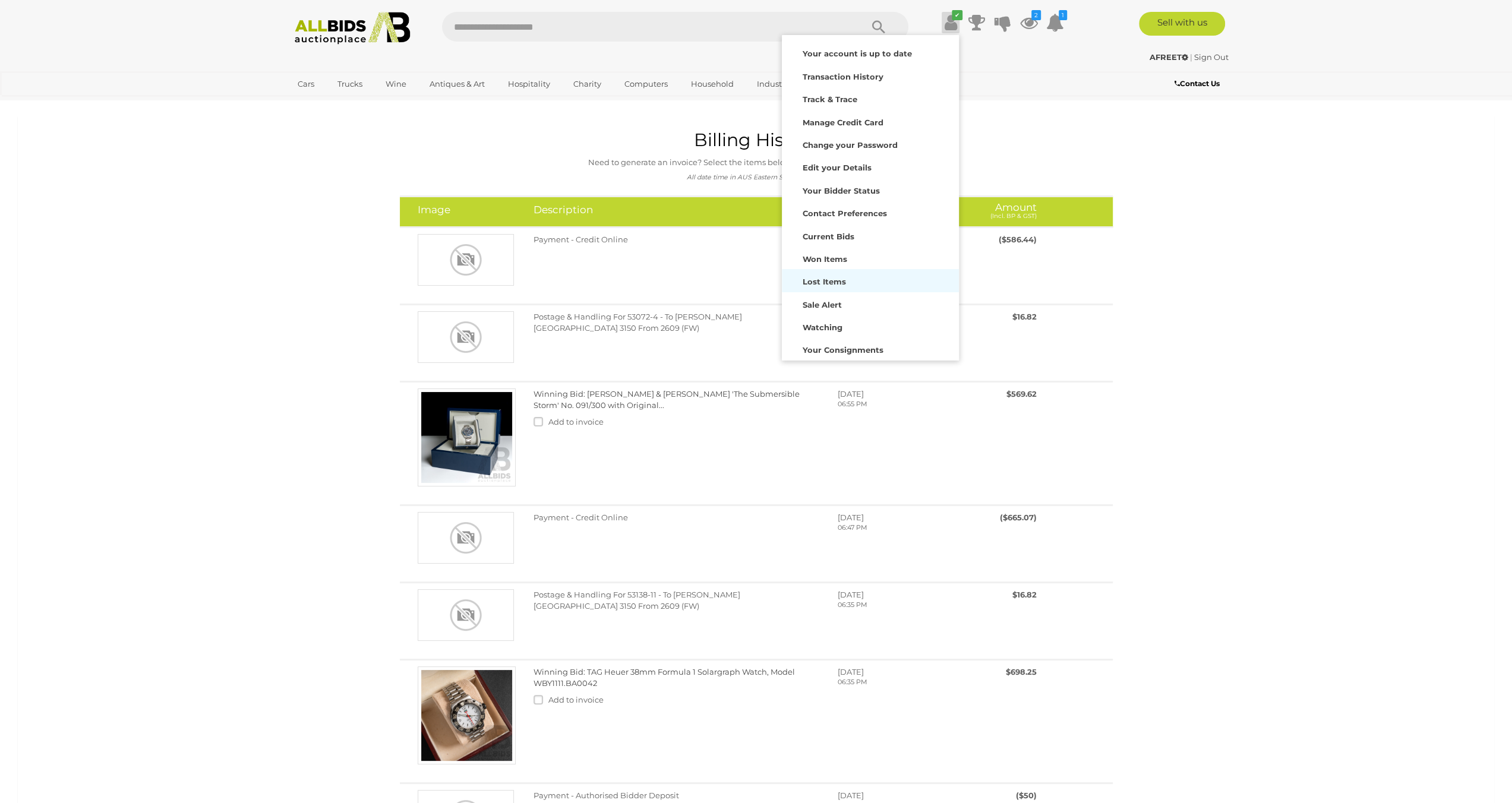
click at [856, 276] on div "Lost Items" at bounding box center [870, 281] width 171 height 17
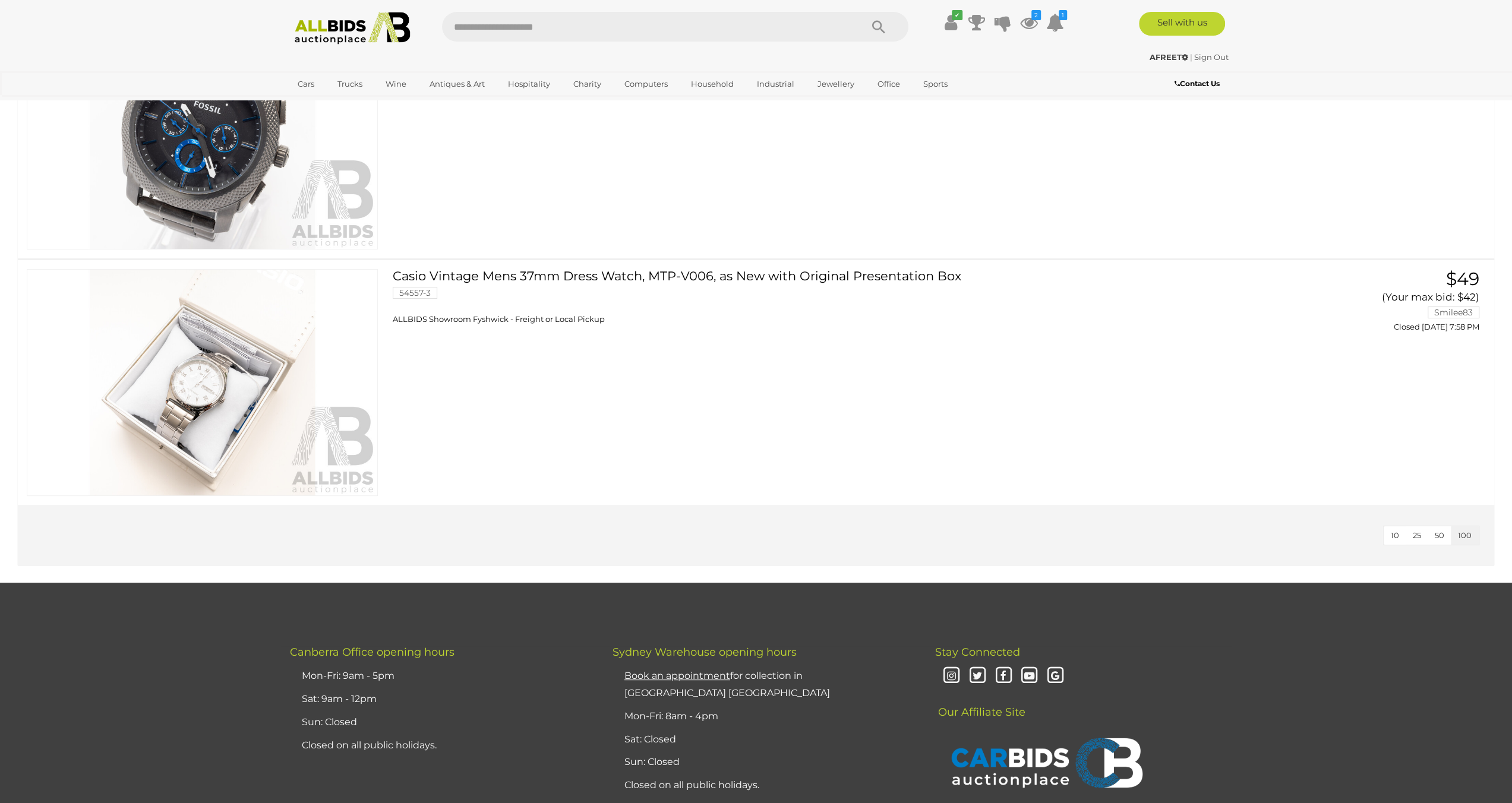
scroll to position [178, 0]
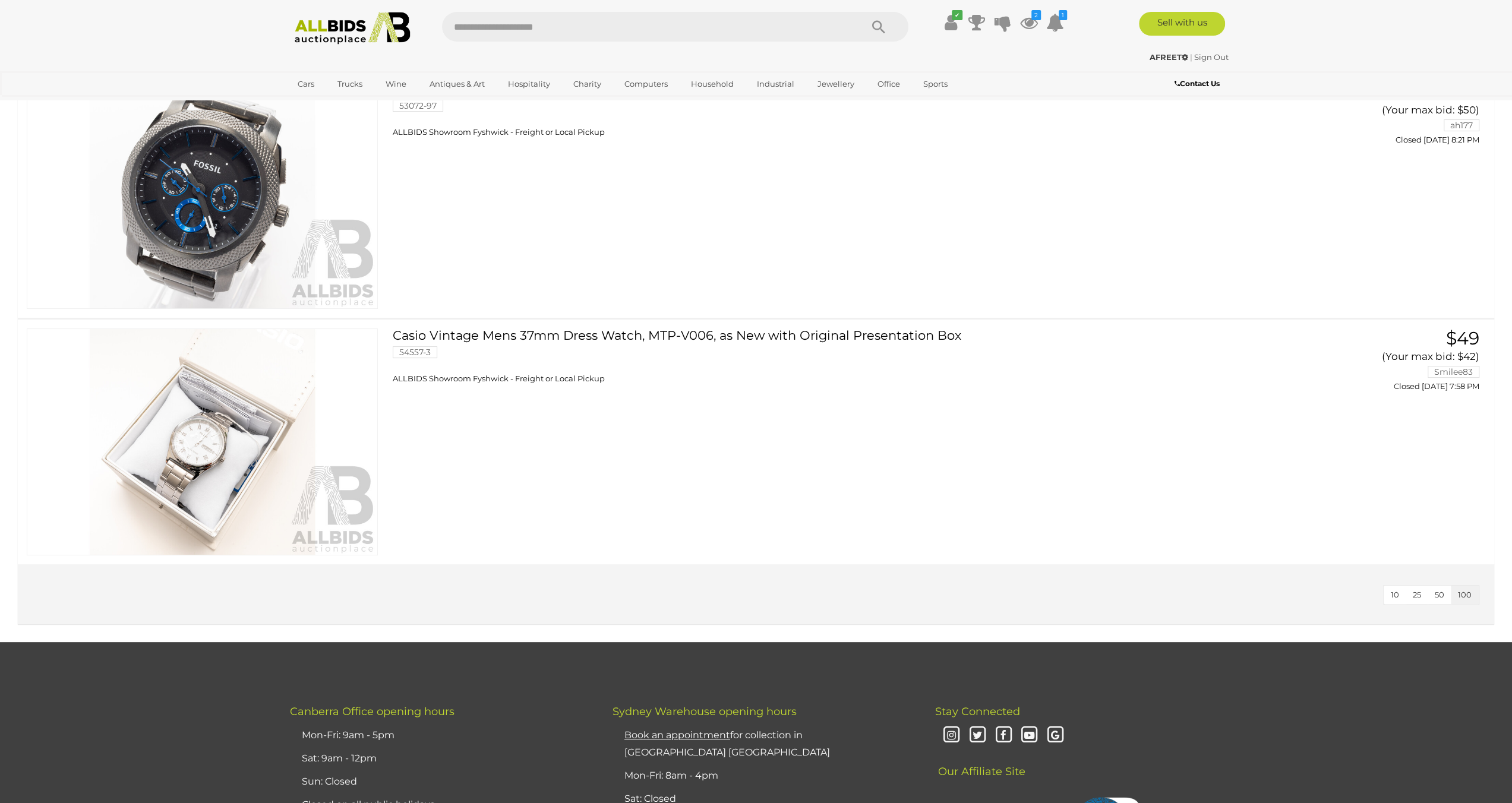
click at [527, 332] on link "Casio Vintage Mens 37mm Dress Watch, MTP-V006, as New with Original Presentatio…" at bounding box center [820, 356] width 838 height 56
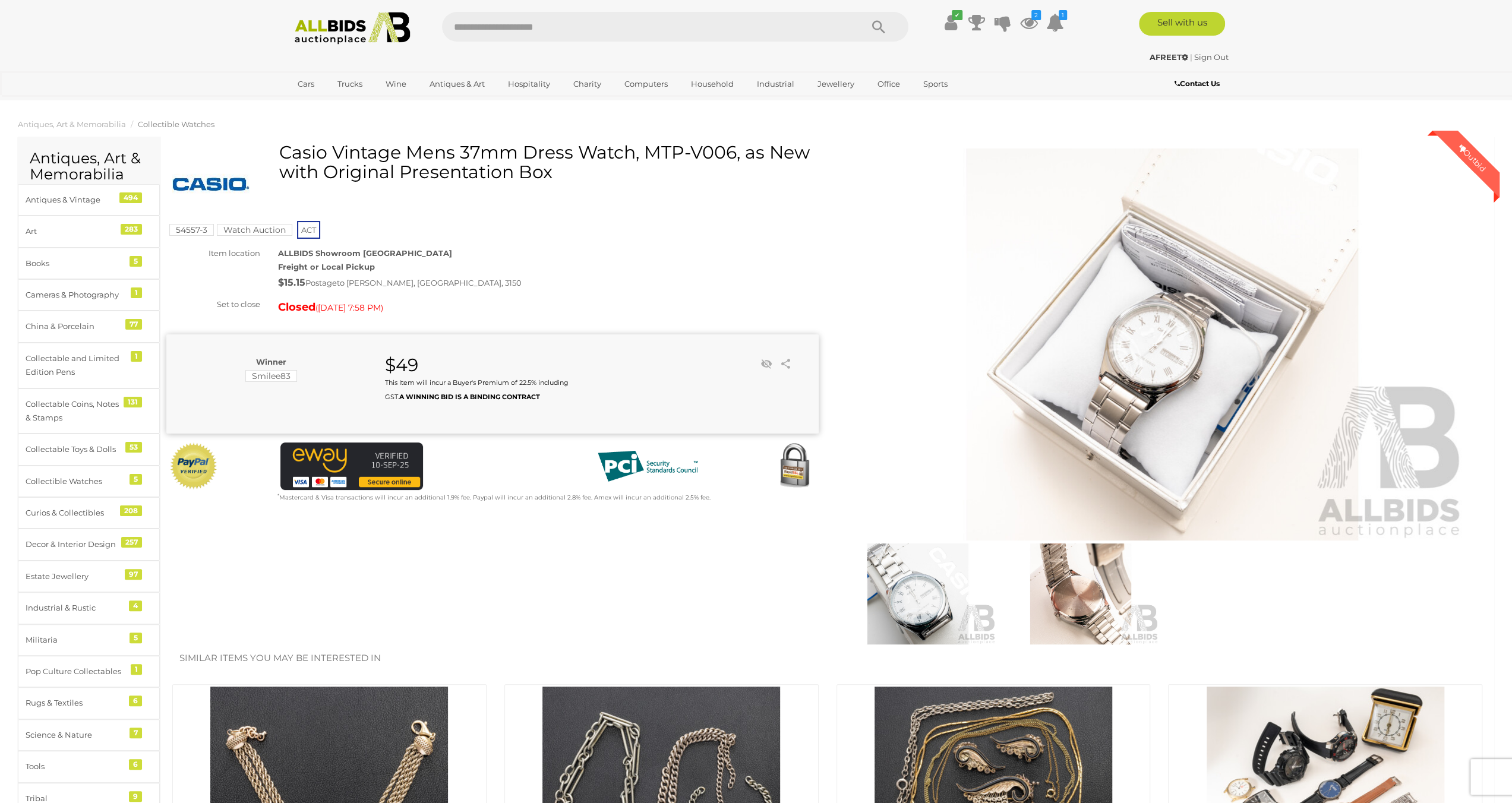
click at [1081, 607] on img at bounding box center [1080, 594] width 157 height 101
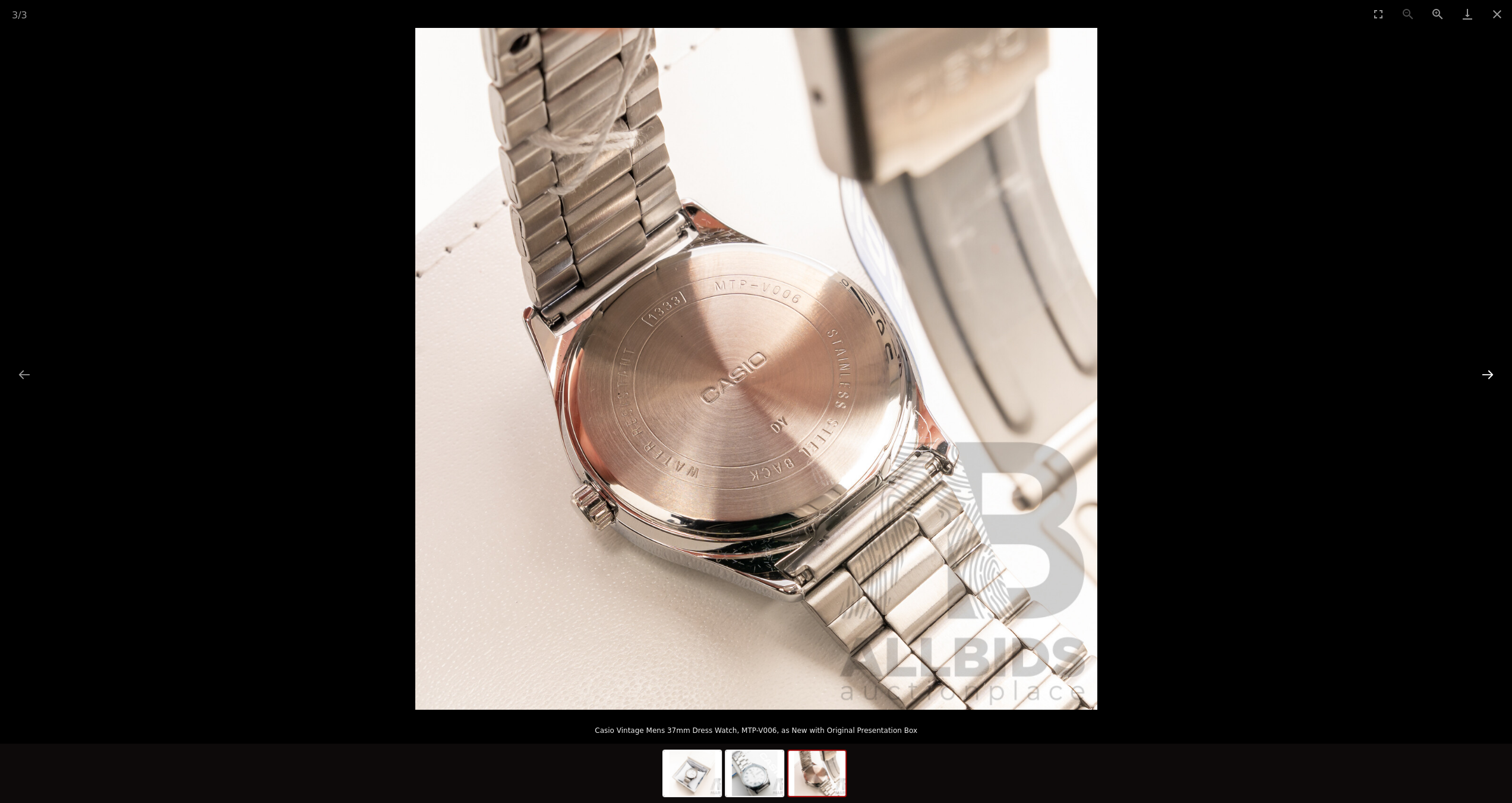
click at [1492, 382] on button "Next slide" at bounding box center [1487, 374] width 25 height 23
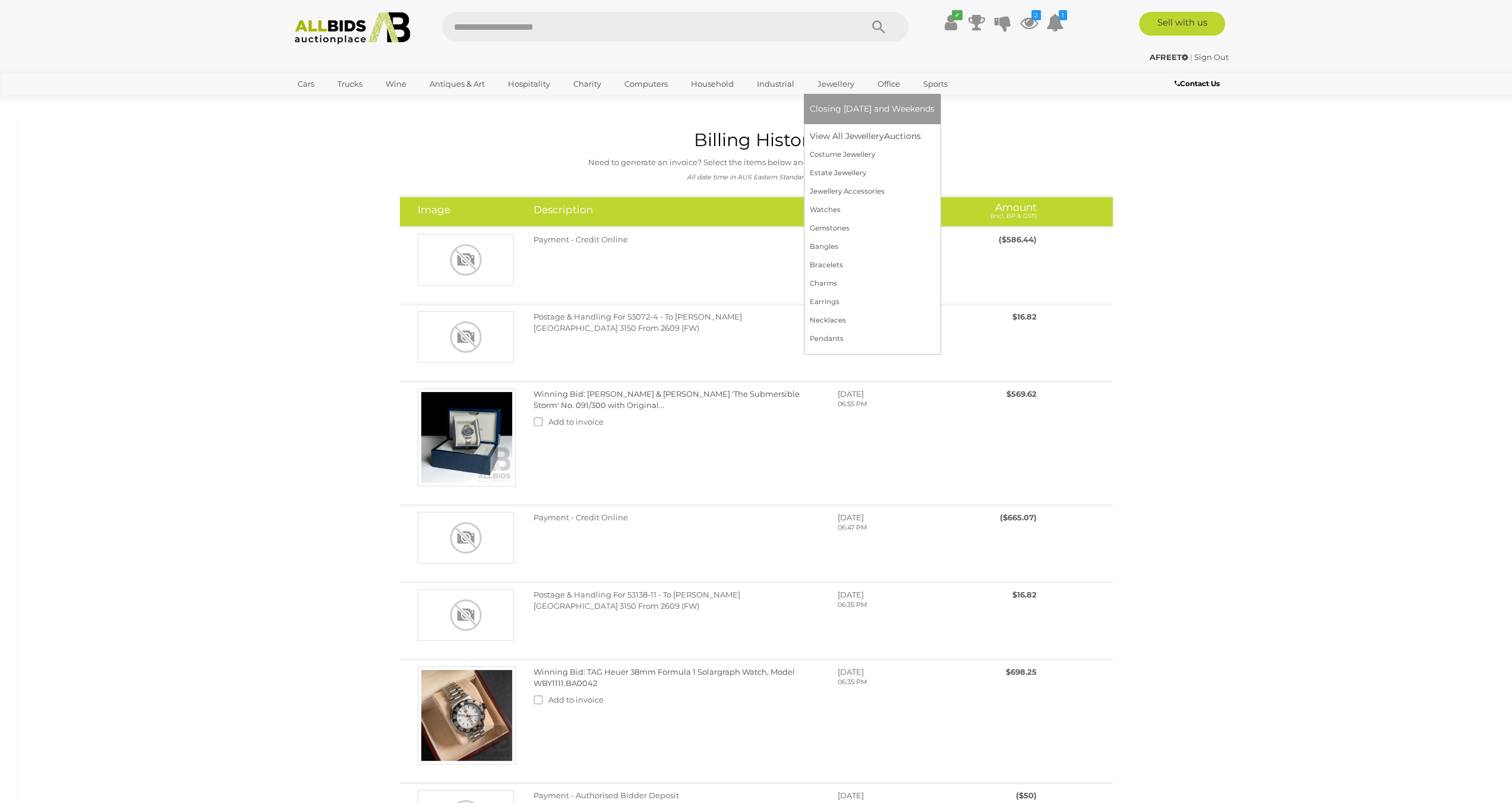
click at [836, 90] on link "Jewellery" at bounding box center [836, 84] width 53 height 20
click at [842, 110] on span "Closing [DATE] and Weekends" at bounding box center [872, 109] width 125 height 11
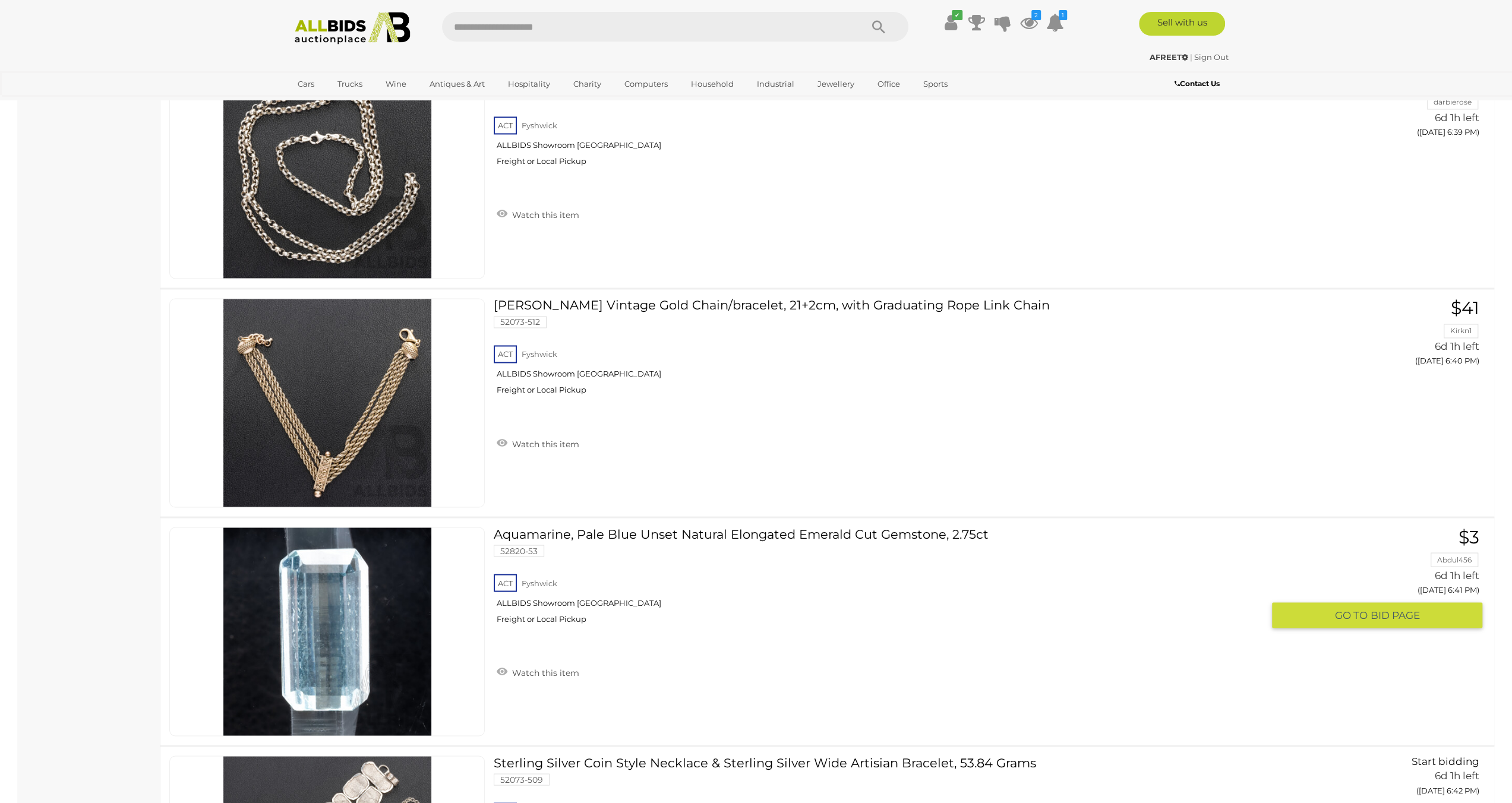
scroll to position [2019, 0]
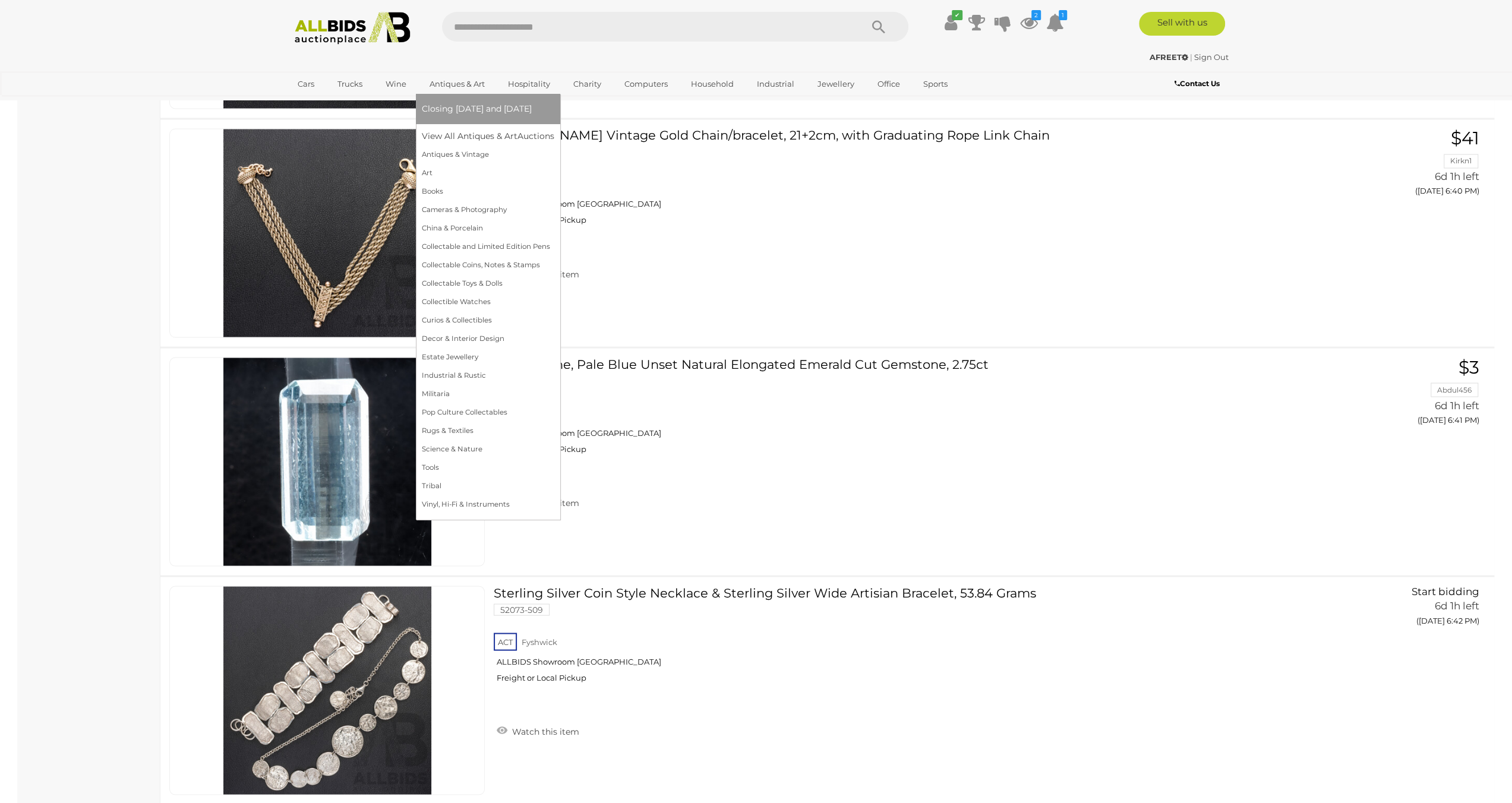
click at [447, 106] on span "Closing [DATE] and [DATE]" at bounding box center [477, 109] width 110 height 11
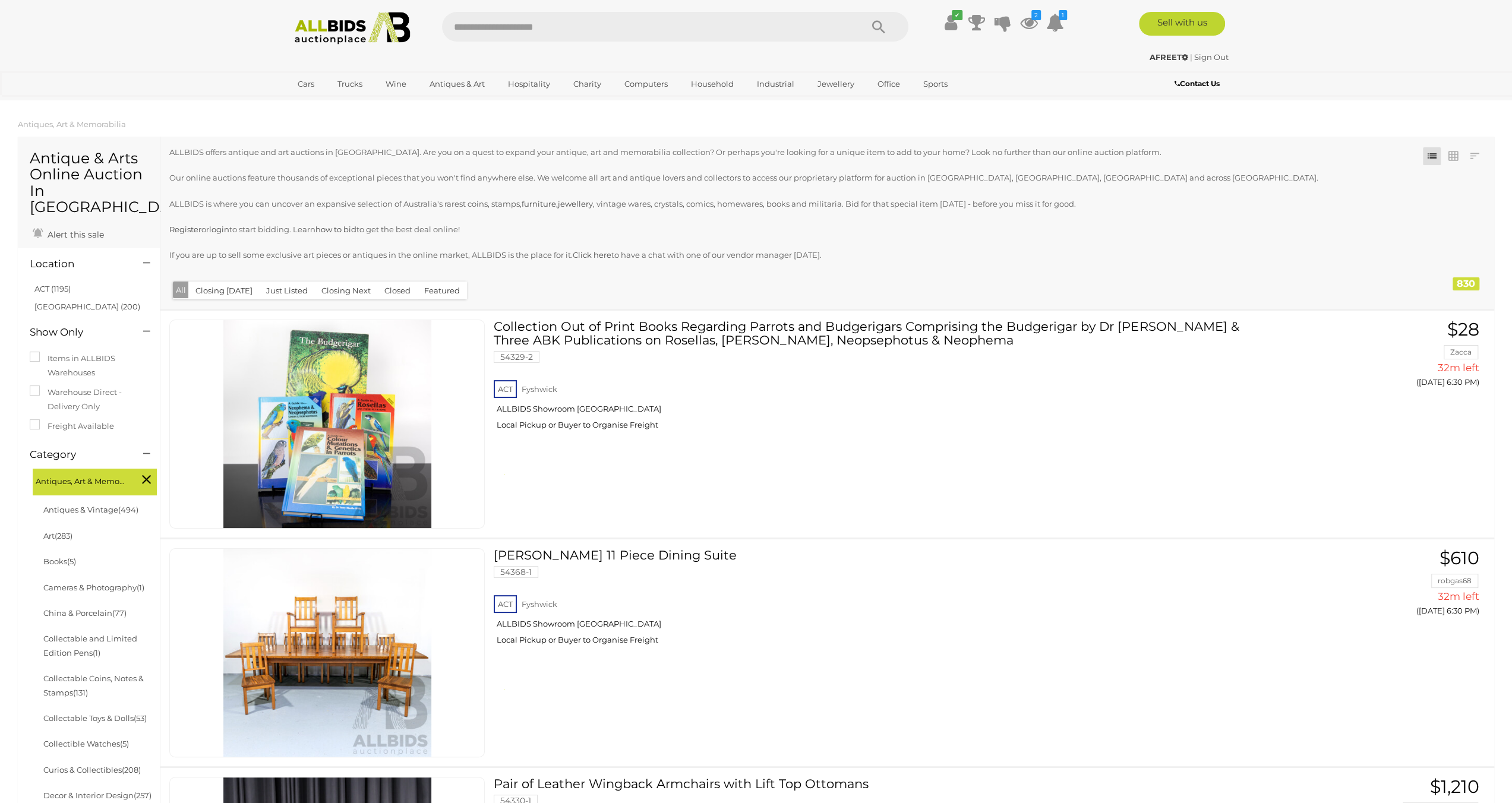
click at [217, 291] on button "Closing [DATE]" at bounding box center [224, 291] width 71 height 19
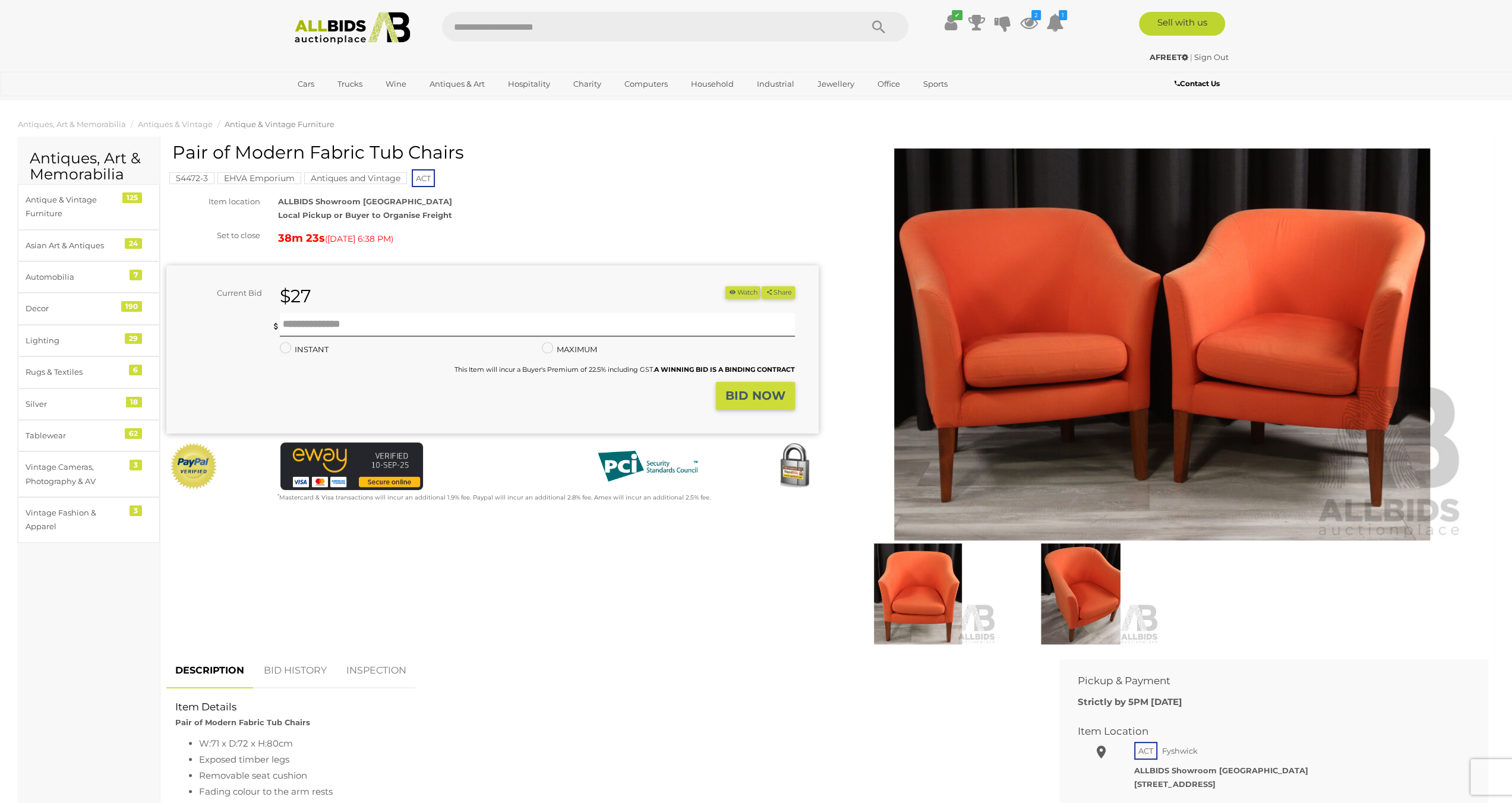
drag, startPoint x: 176, startPoint y: 148, endPoint x: 468, endPoint y: 146, distance: 292.0
click at [468, 146] on h1 "Pair of Modern Fabric Tub Chairs" at bounding box center [494, 152] width 644 height 20
copy h1 "Pair of Modern Fabric Tub Chairs"
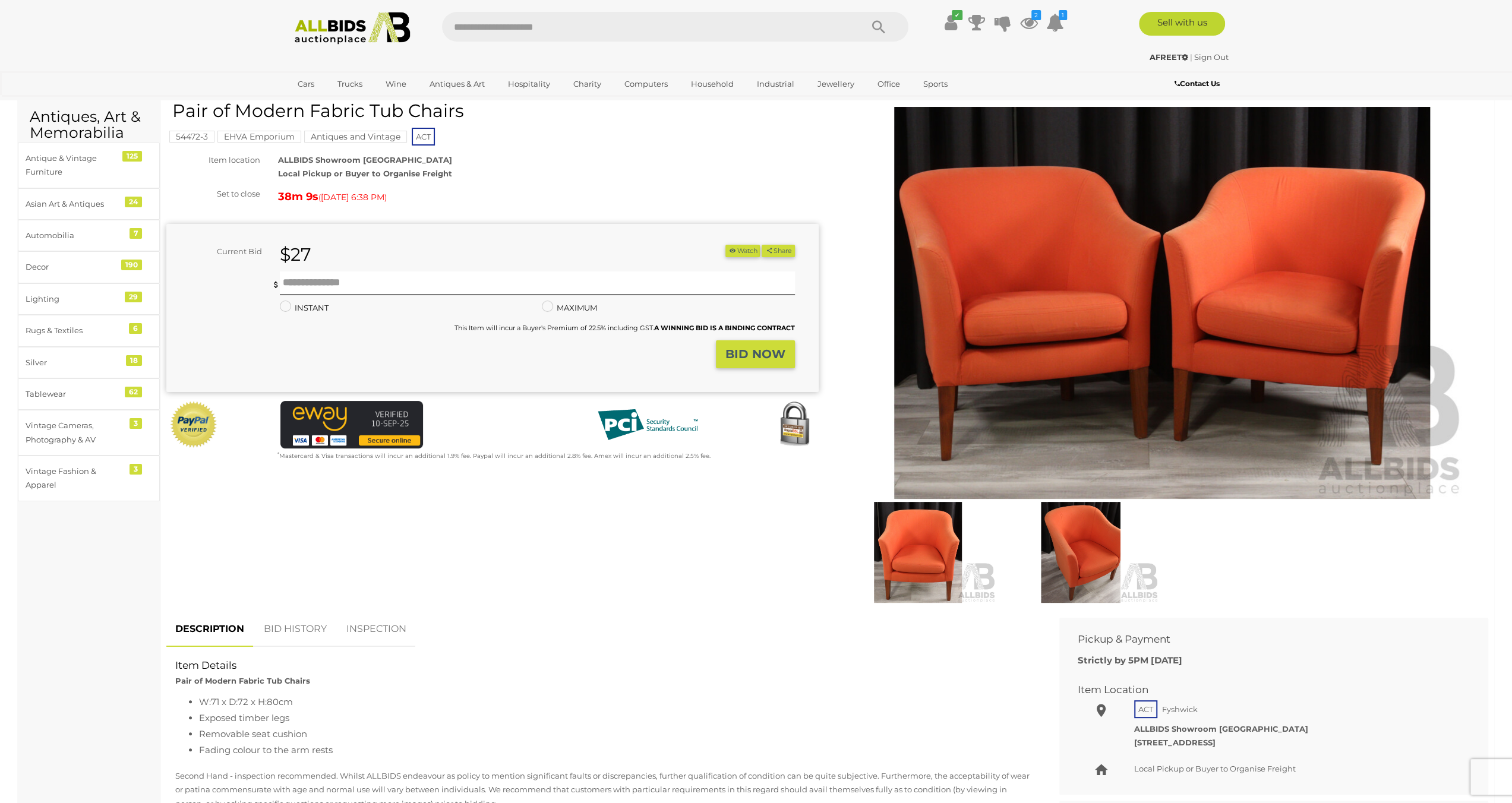
scroll to position [59, 0]
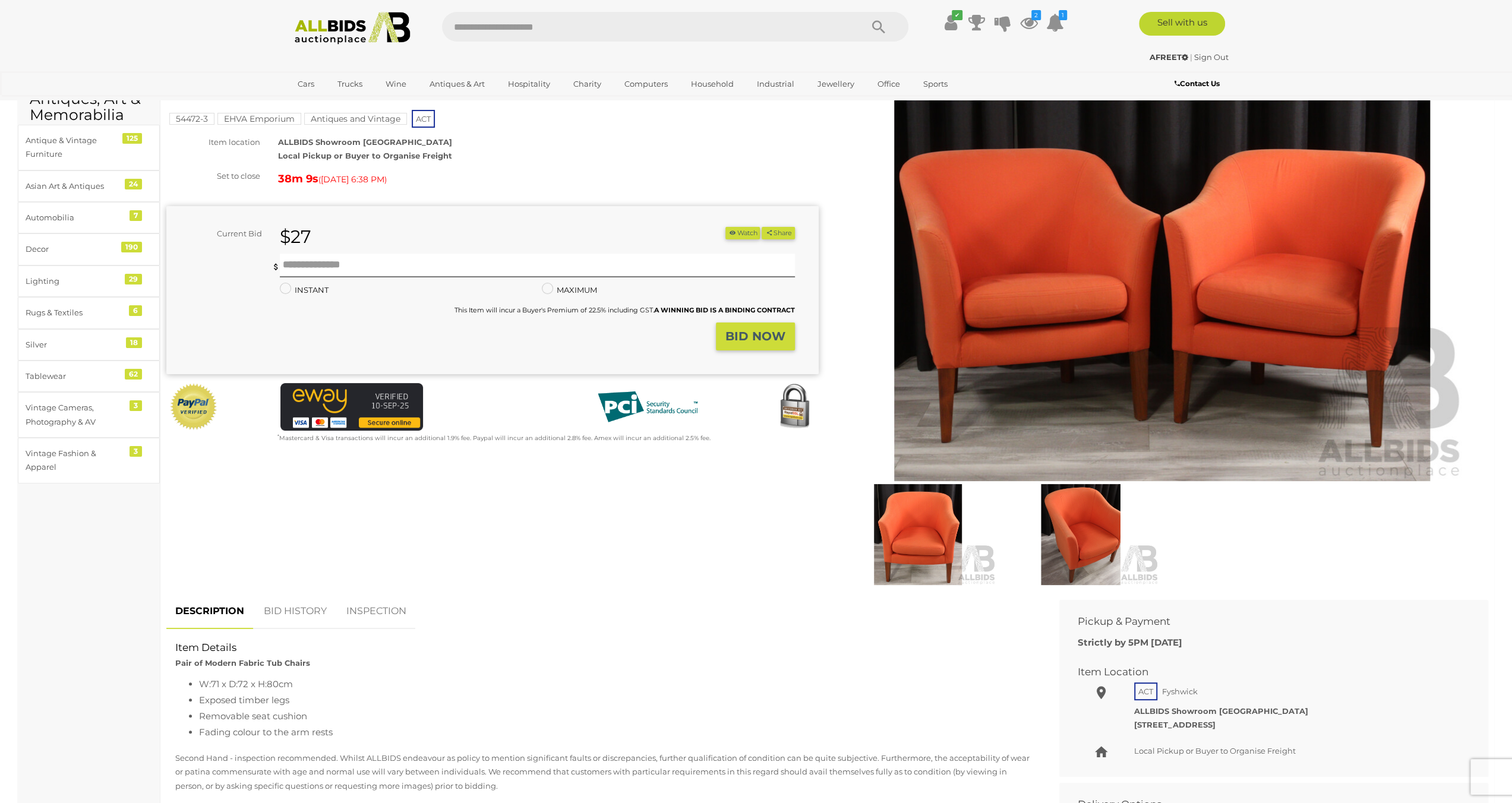
drag, startPoint x: 421, startPoint y: 525, endPoint x: 410, endPoint y: 520, distance: 12.1
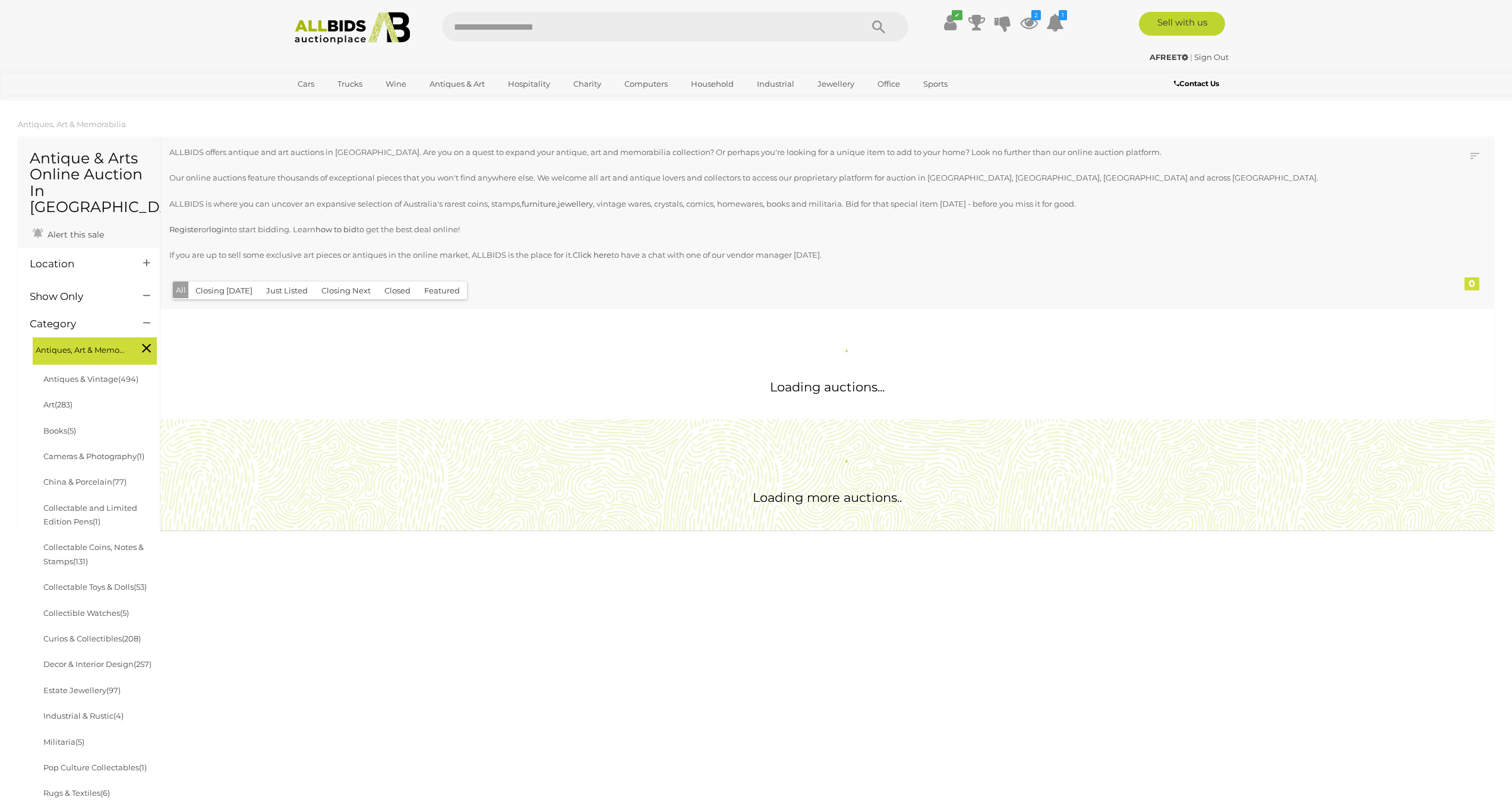
scroll to position [1084, 0]
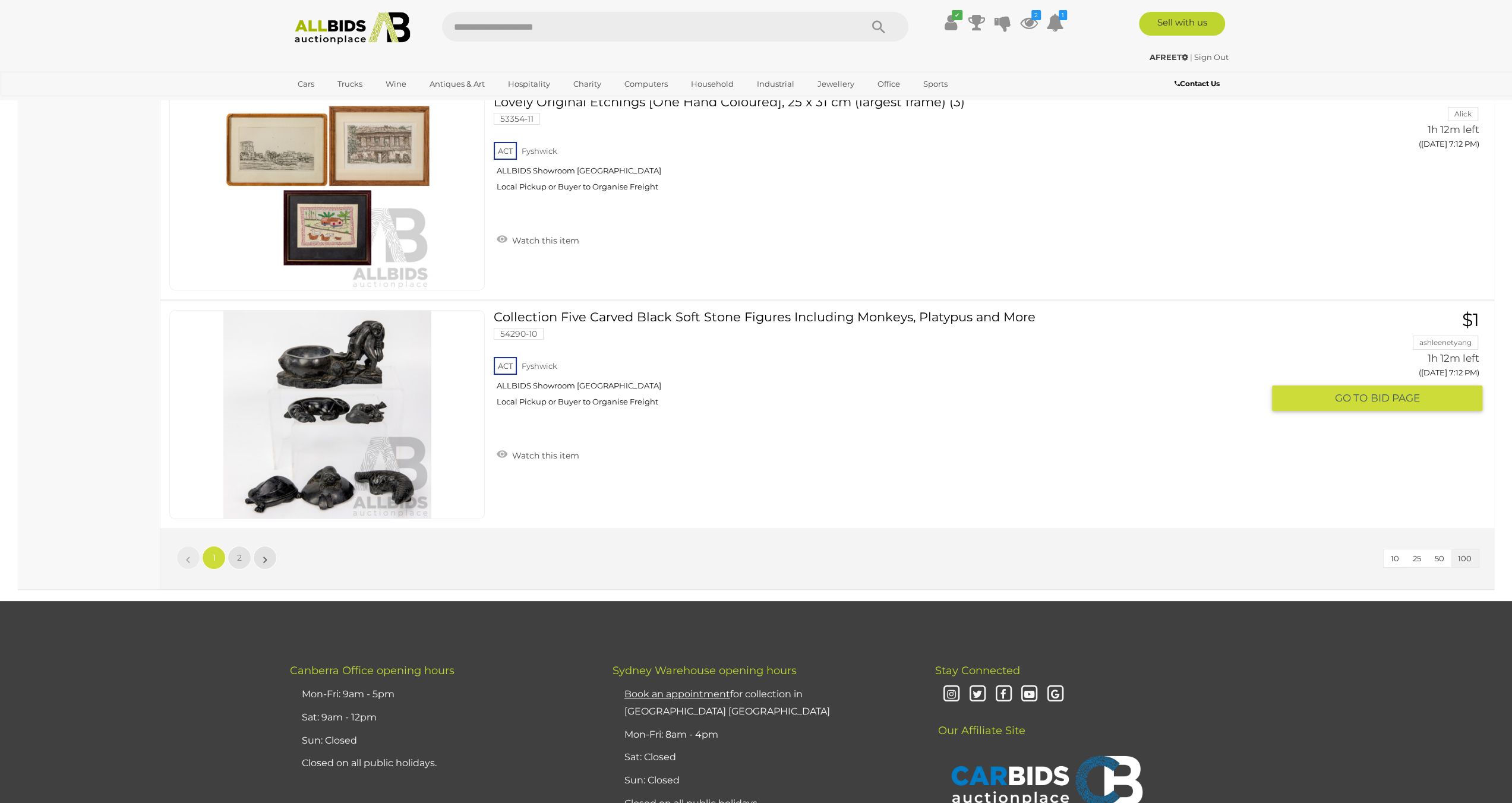
scroll to position [22733, 0]
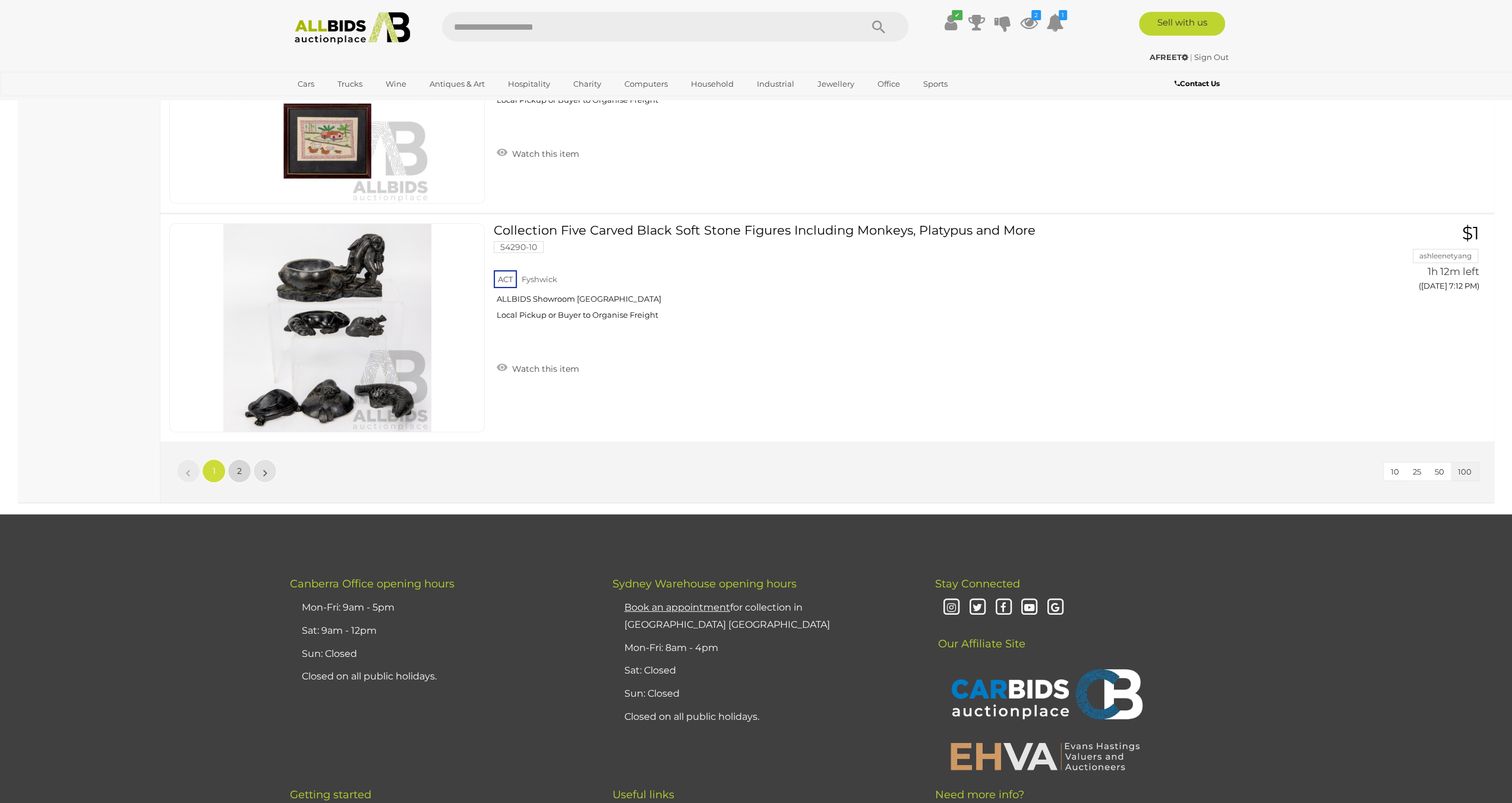
click at [233, 459] on link "2" at bounding box center [239, 471] width 24 height 24
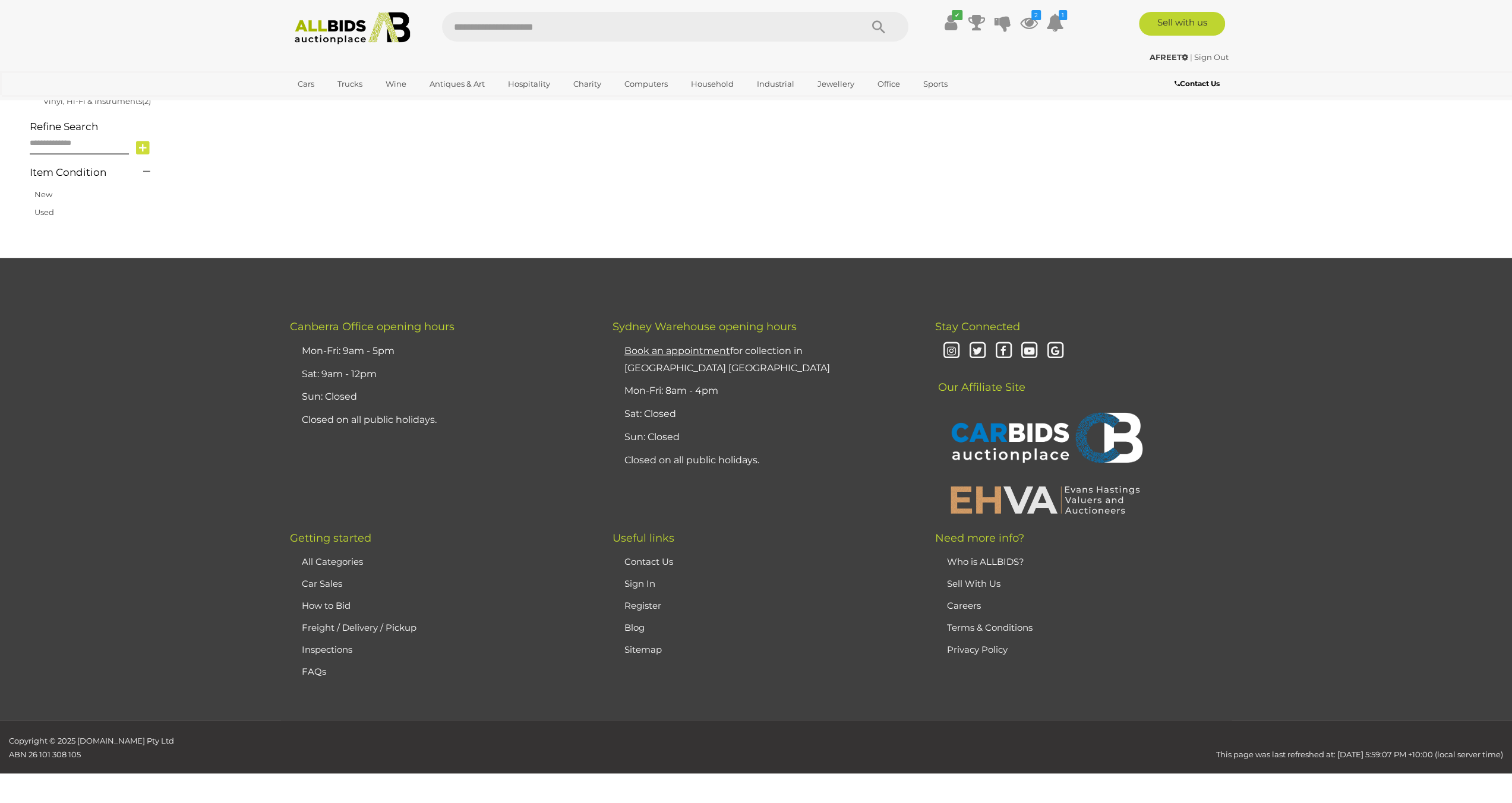
scroll to position [190, 0]
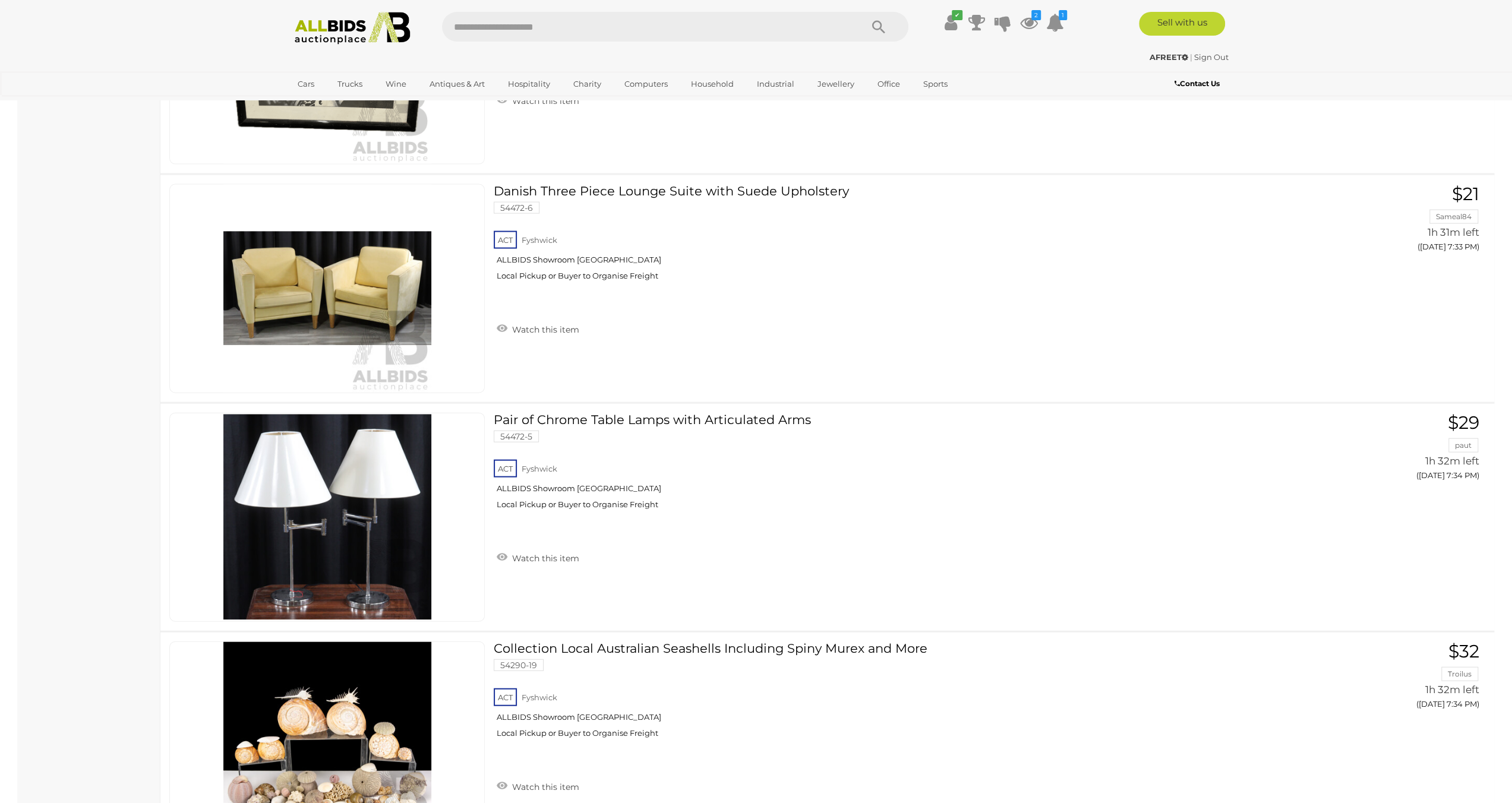
scroll to position [11358, 0]
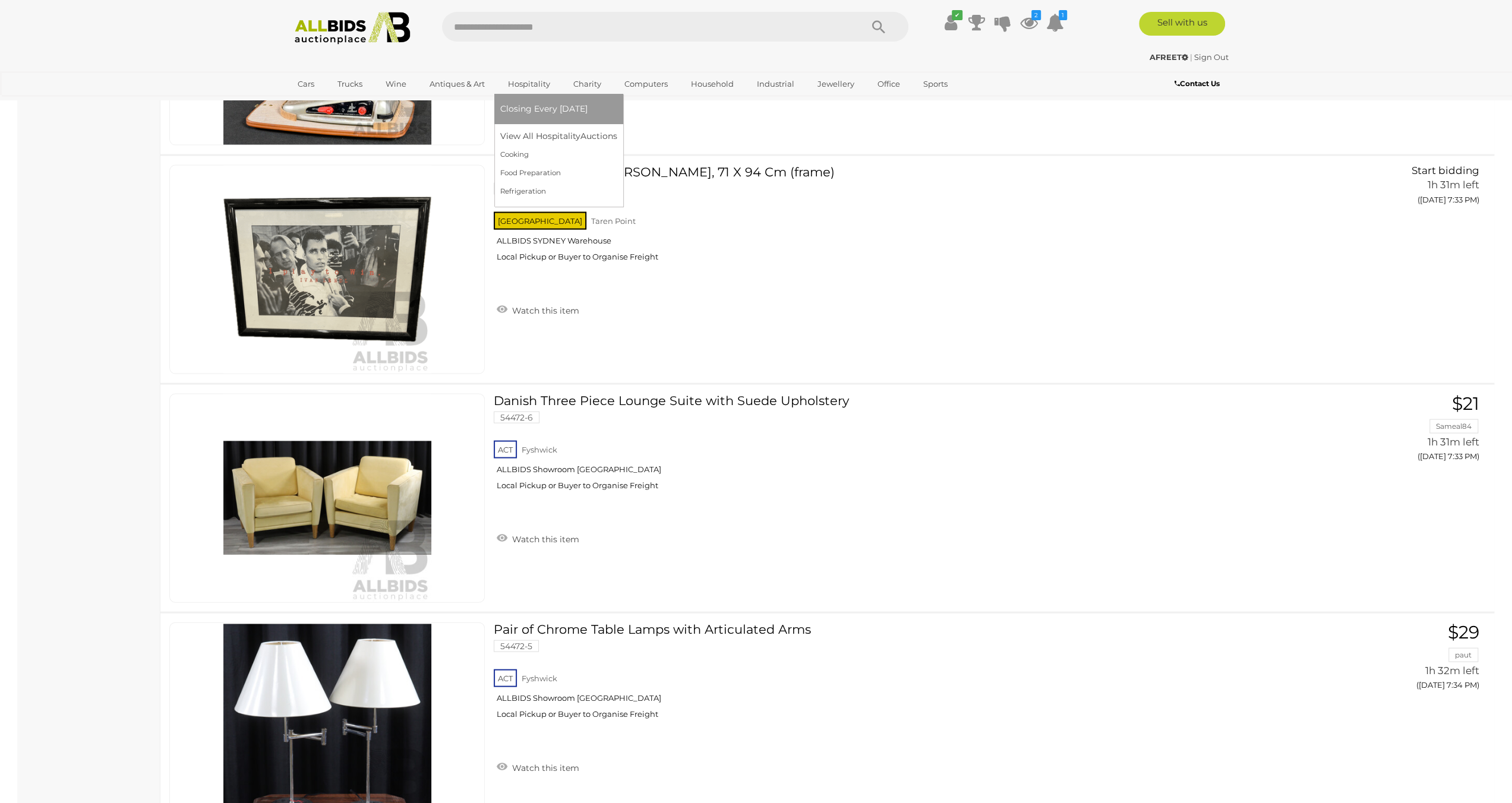
click at [524, 109] on span "Closing Every [DATE]" at bounding box center [544, 109] width 87 height 11
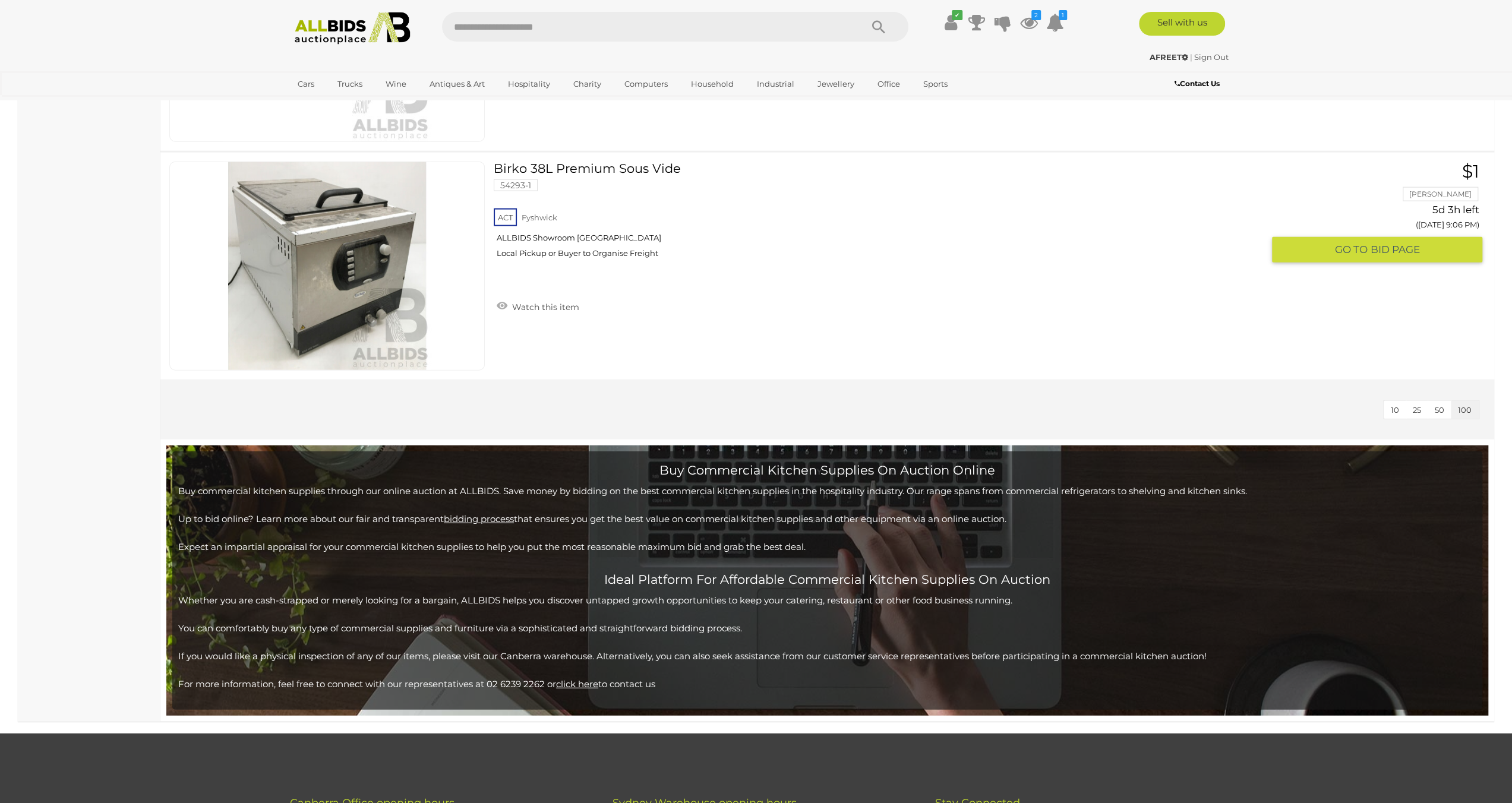
scroll to position [2495, 0]
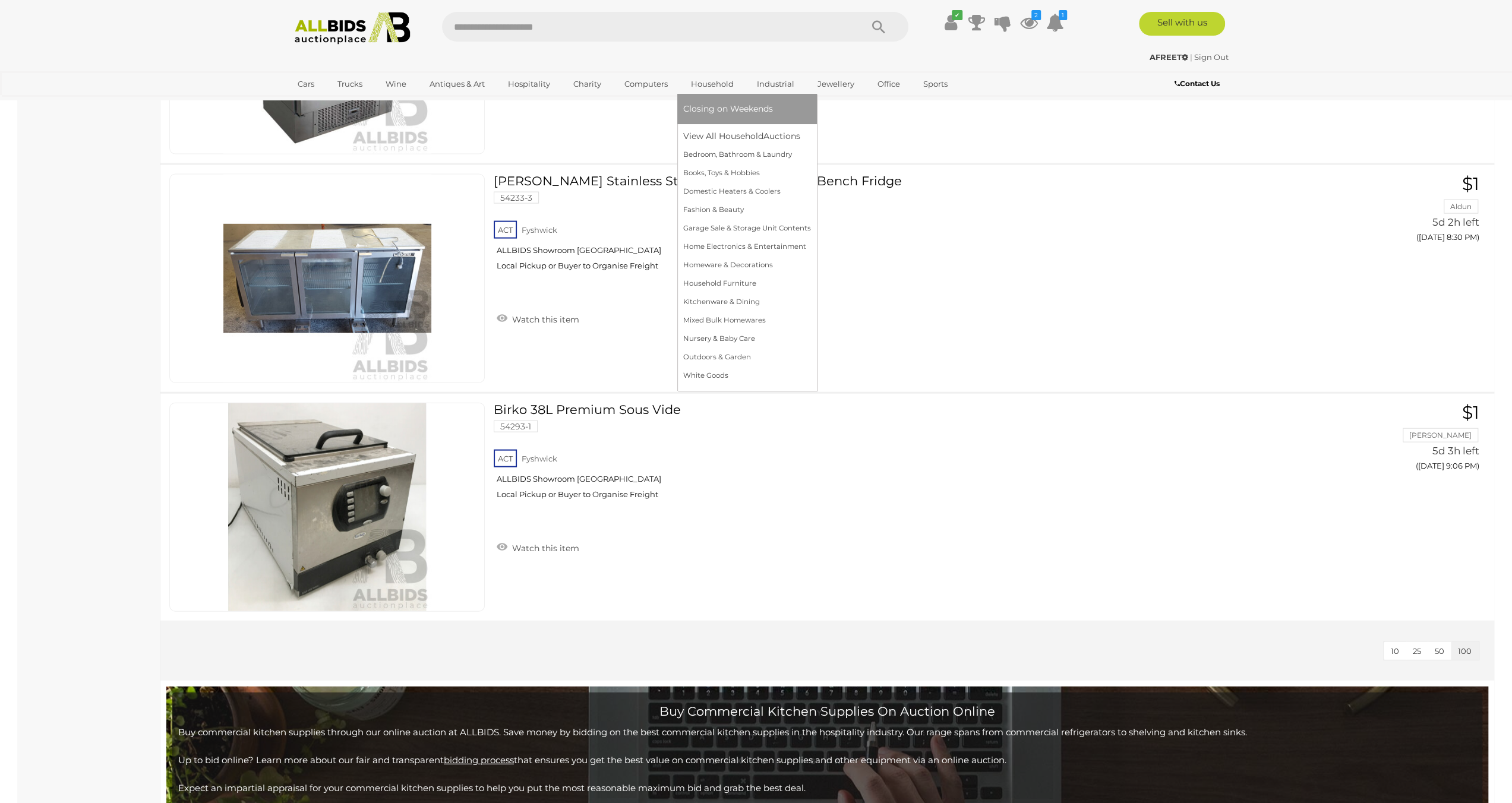
click at [712, 104] on span "Closing on Weekends" at bounding box center [728, 109] width 90 height 11
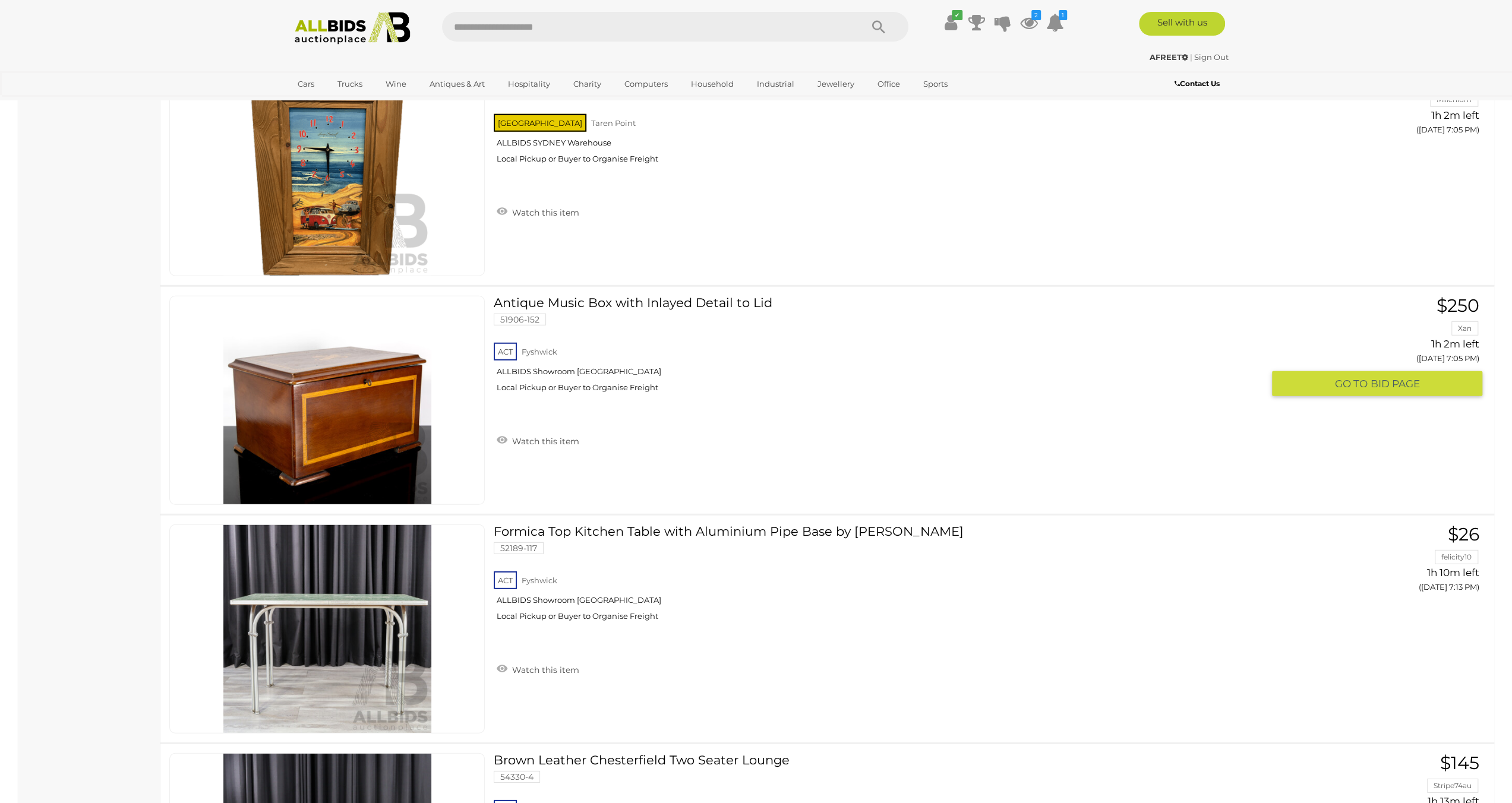
scroll to position [3683, 0]
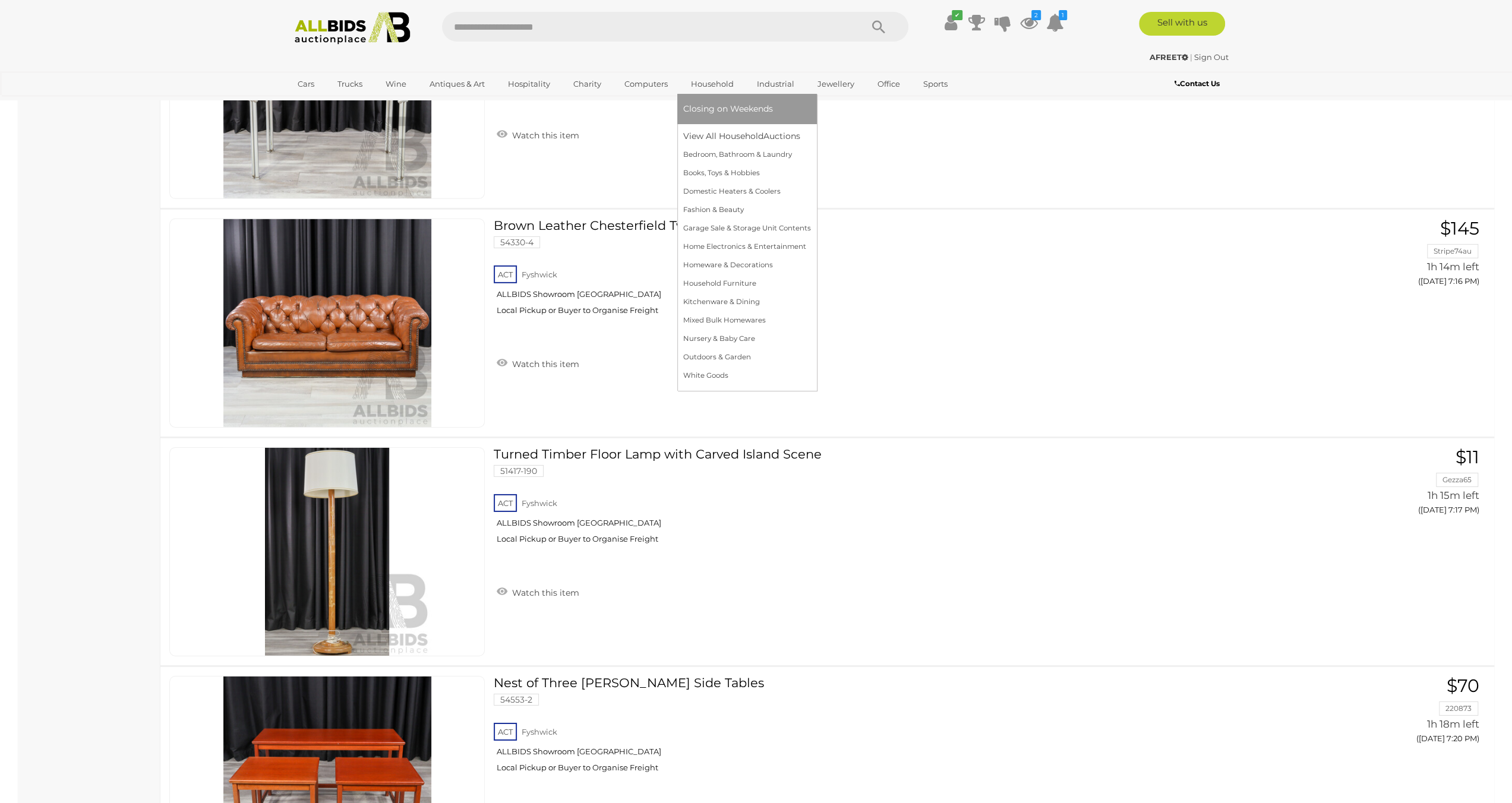
click at [706, 108] on span "Closing on Weekends" at bounding box center [728, 109] width 90 height 11
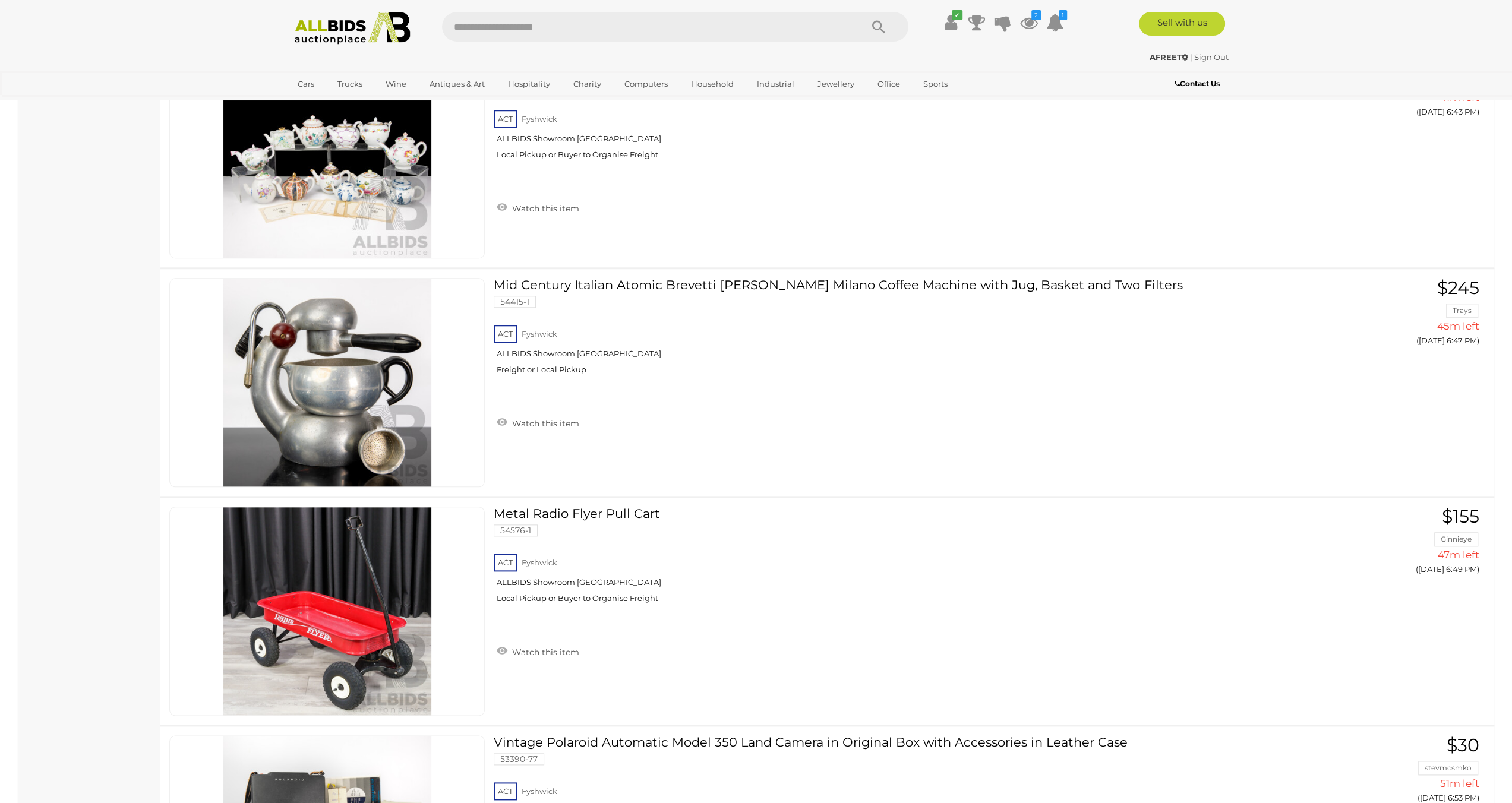
scroll to position [1129, 0]
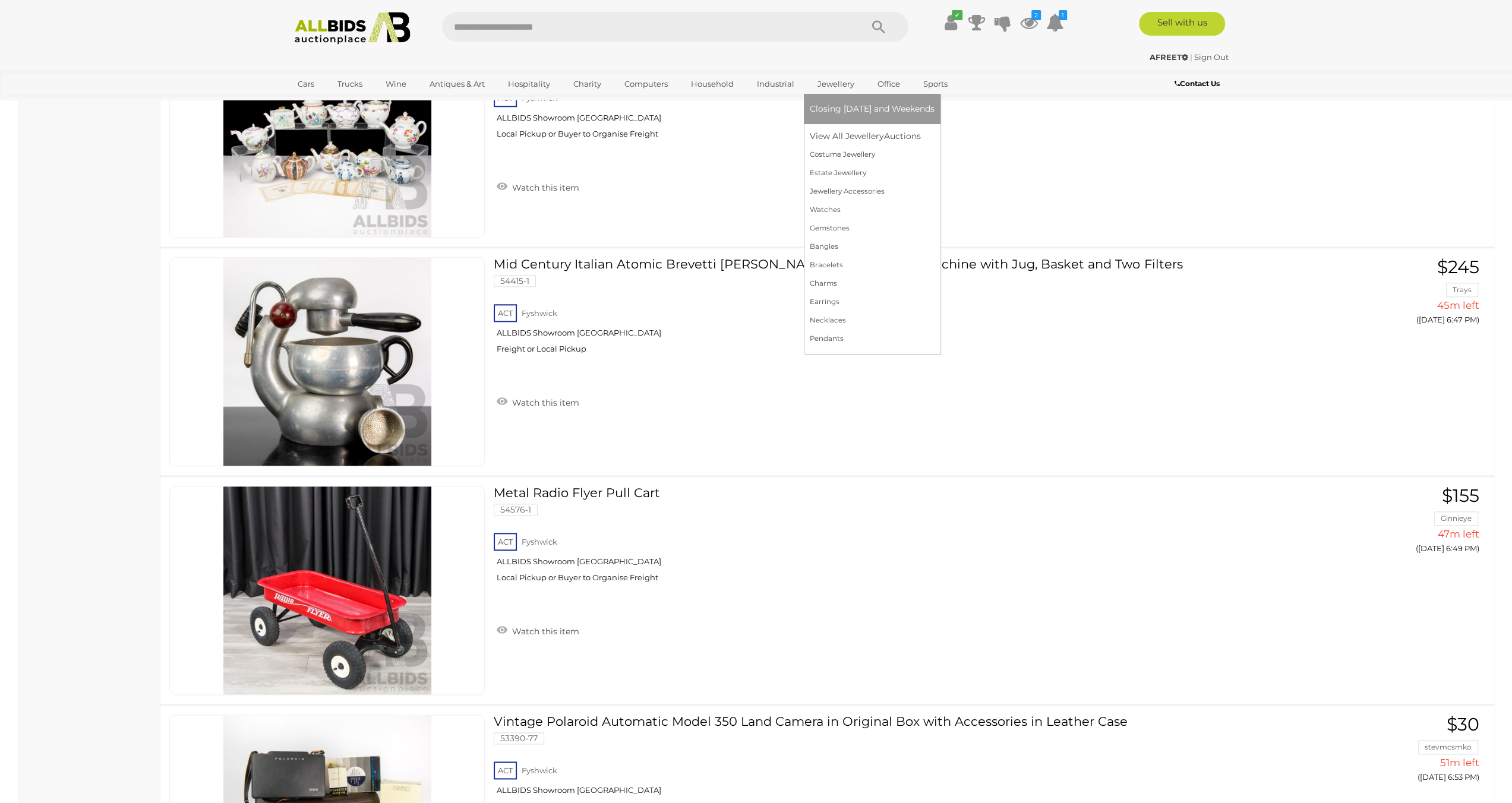
click at [847, 111] on span "Closing [DATE] and Weekends" at bounding box center [872, 109] width 125 height 11
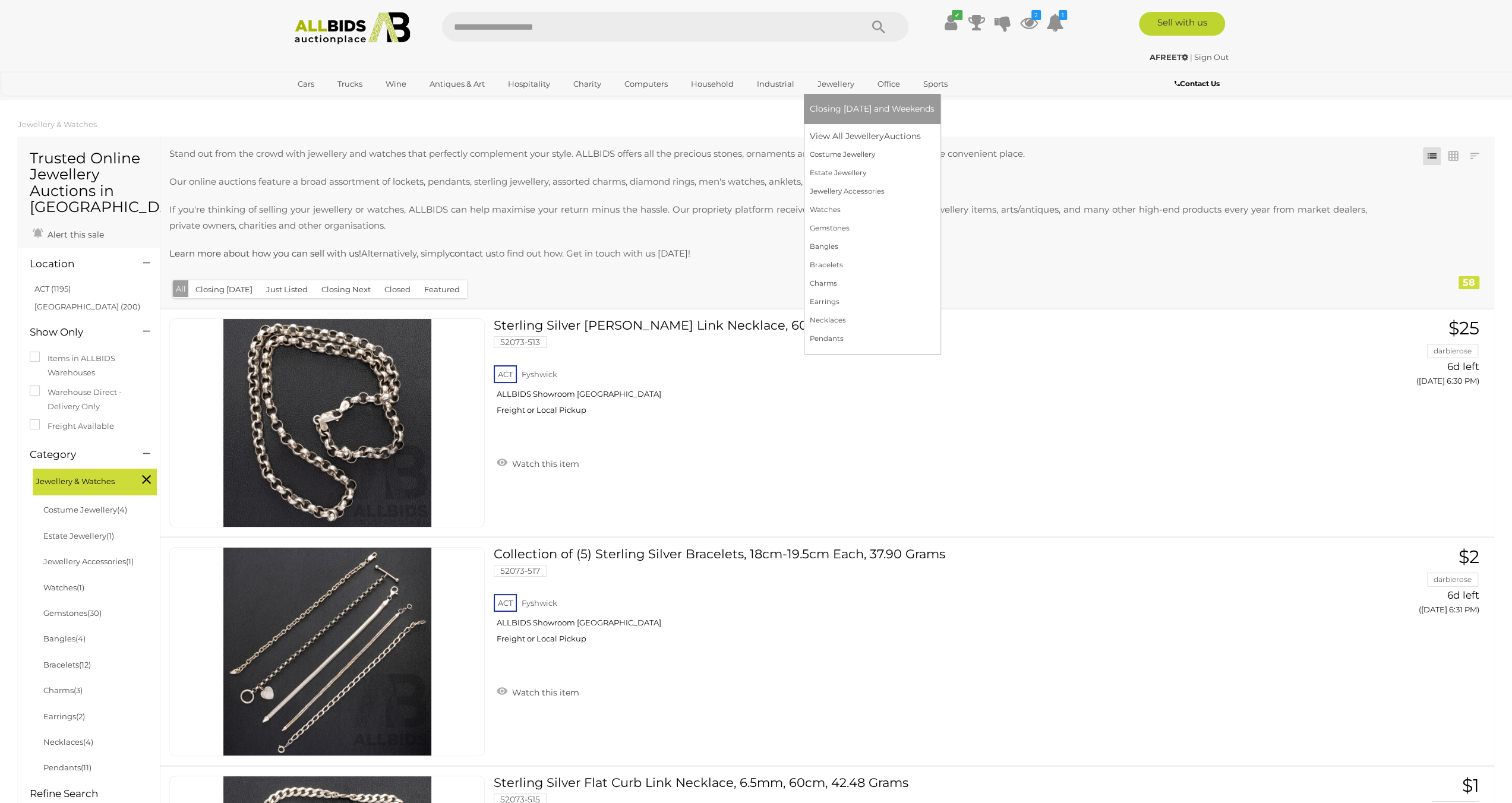
click at [848, 103] on link "Closing [DATE] and Weekends" at bounding box center [872, 109] width 125 height 19
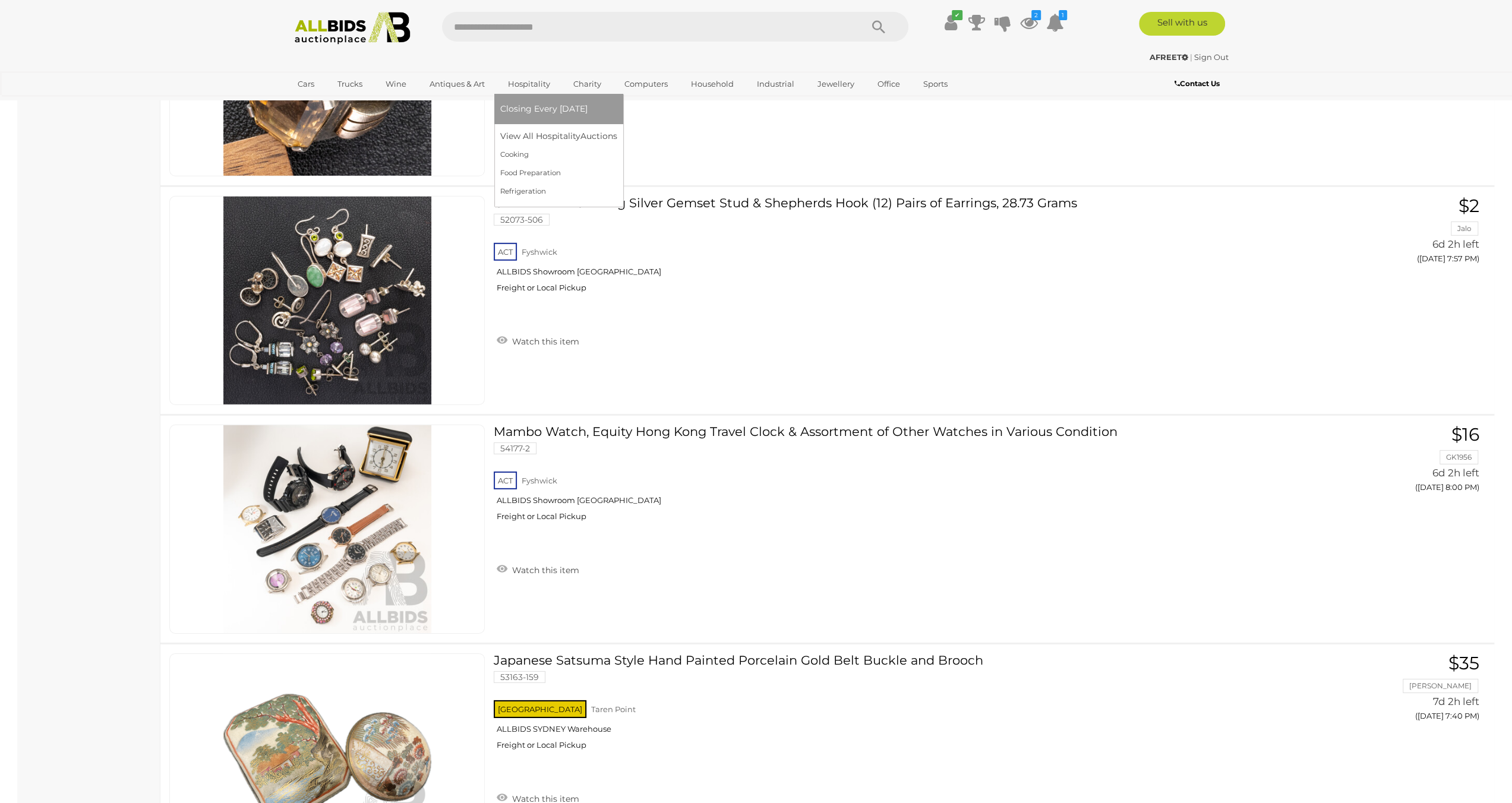
scroll to position [12460, 0]
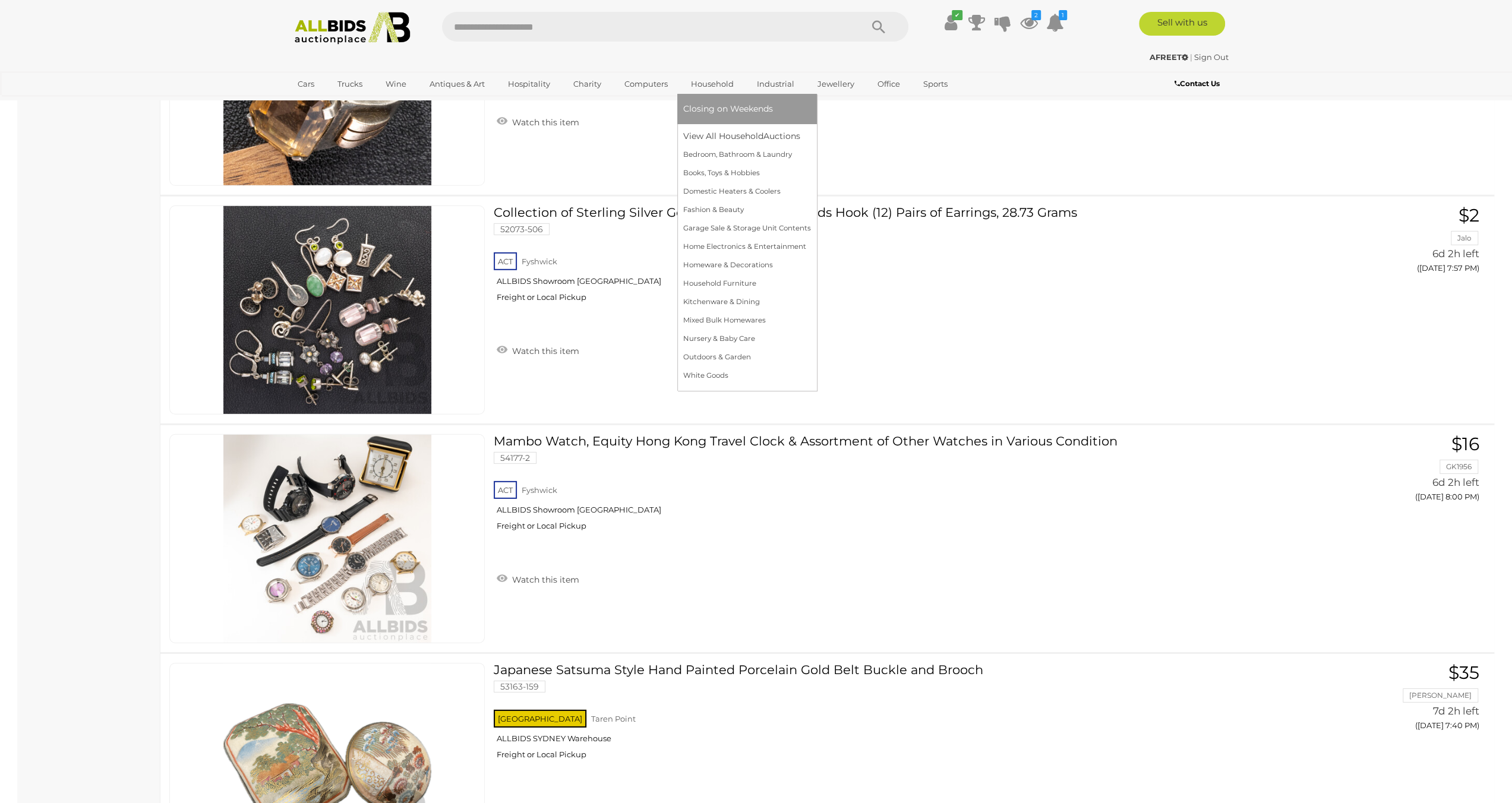
click at [728, 111] on span "Closing on Weekends" at bounding box center [728, 109] width 90 height 11
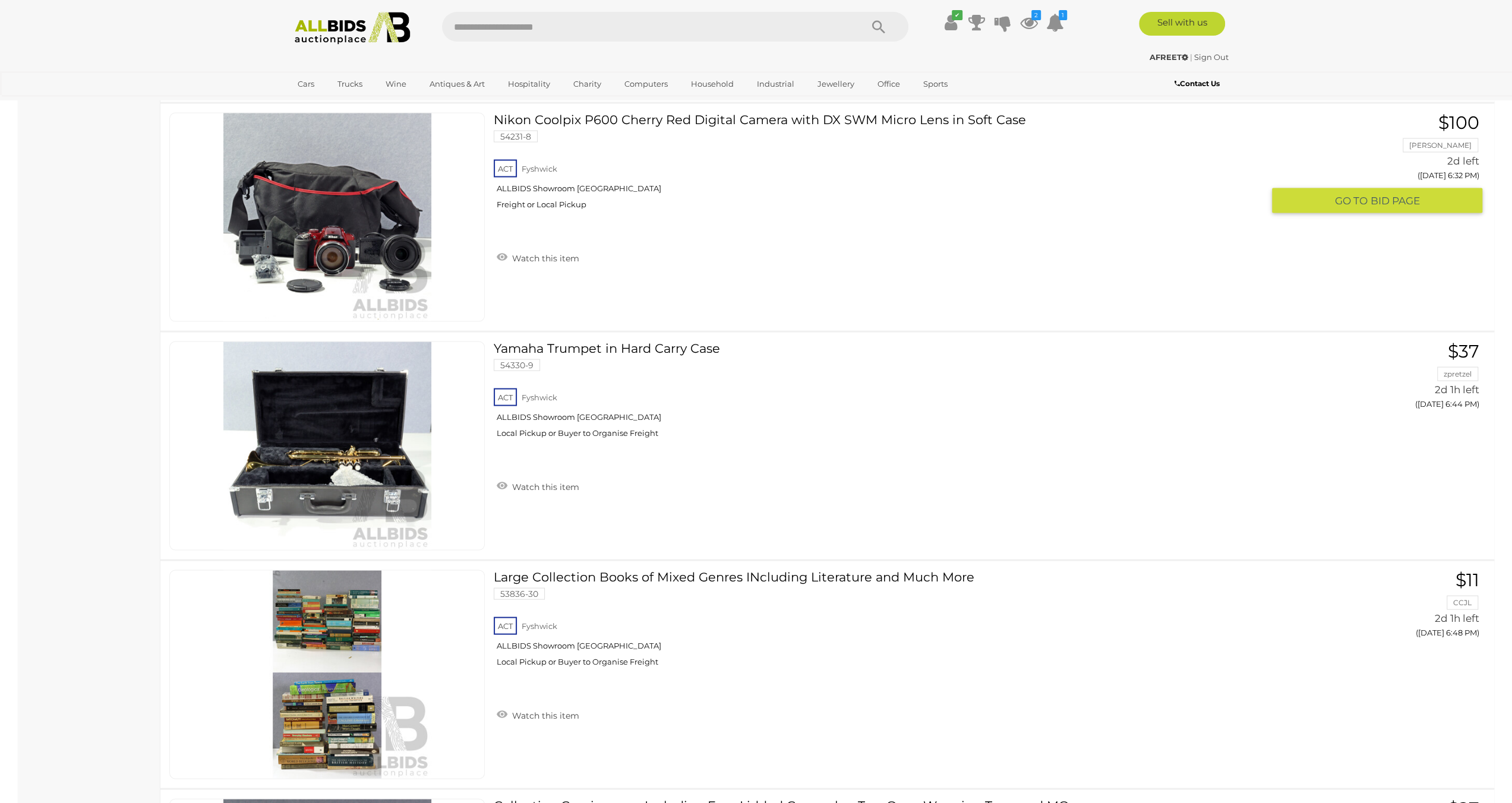
scroll to position [6771, 0]
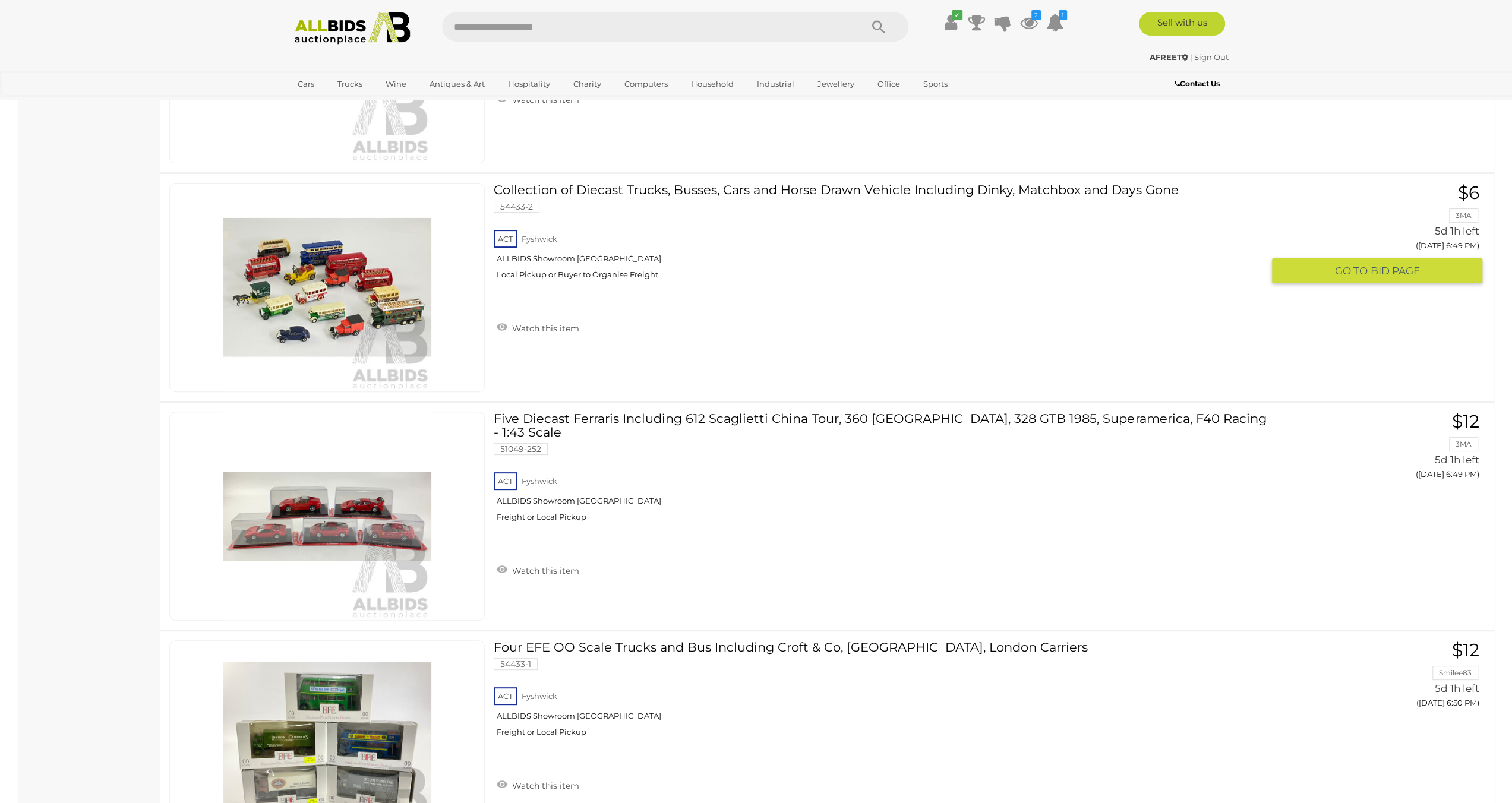
drag, startPoint x: 553, startPoint y: 300, endPoint x: 542, endPoint y: 310, distance: 14.9
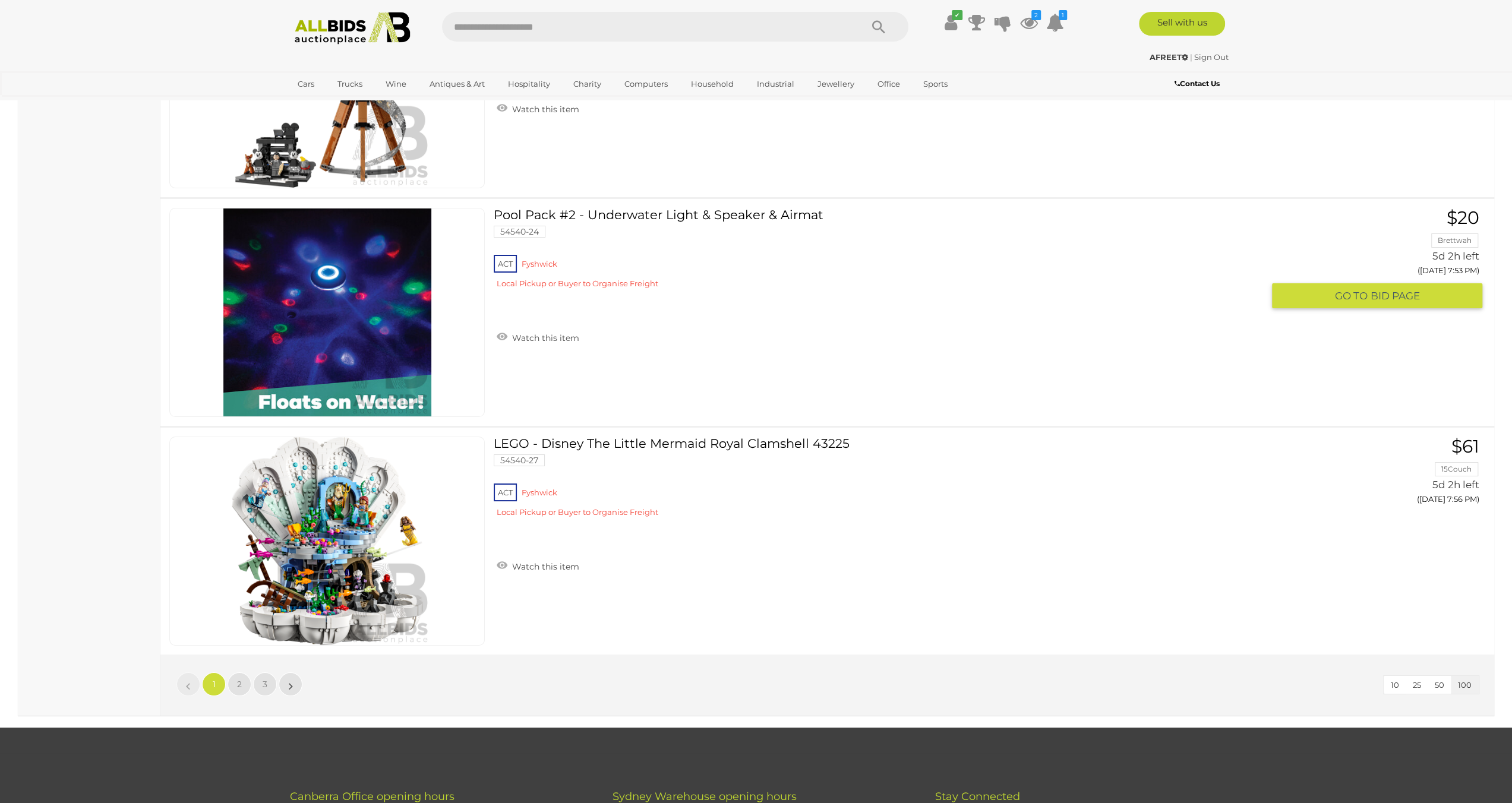
scroll to position [22517, 0]
